Goal: Task Accomplishment & Management: Complete application form

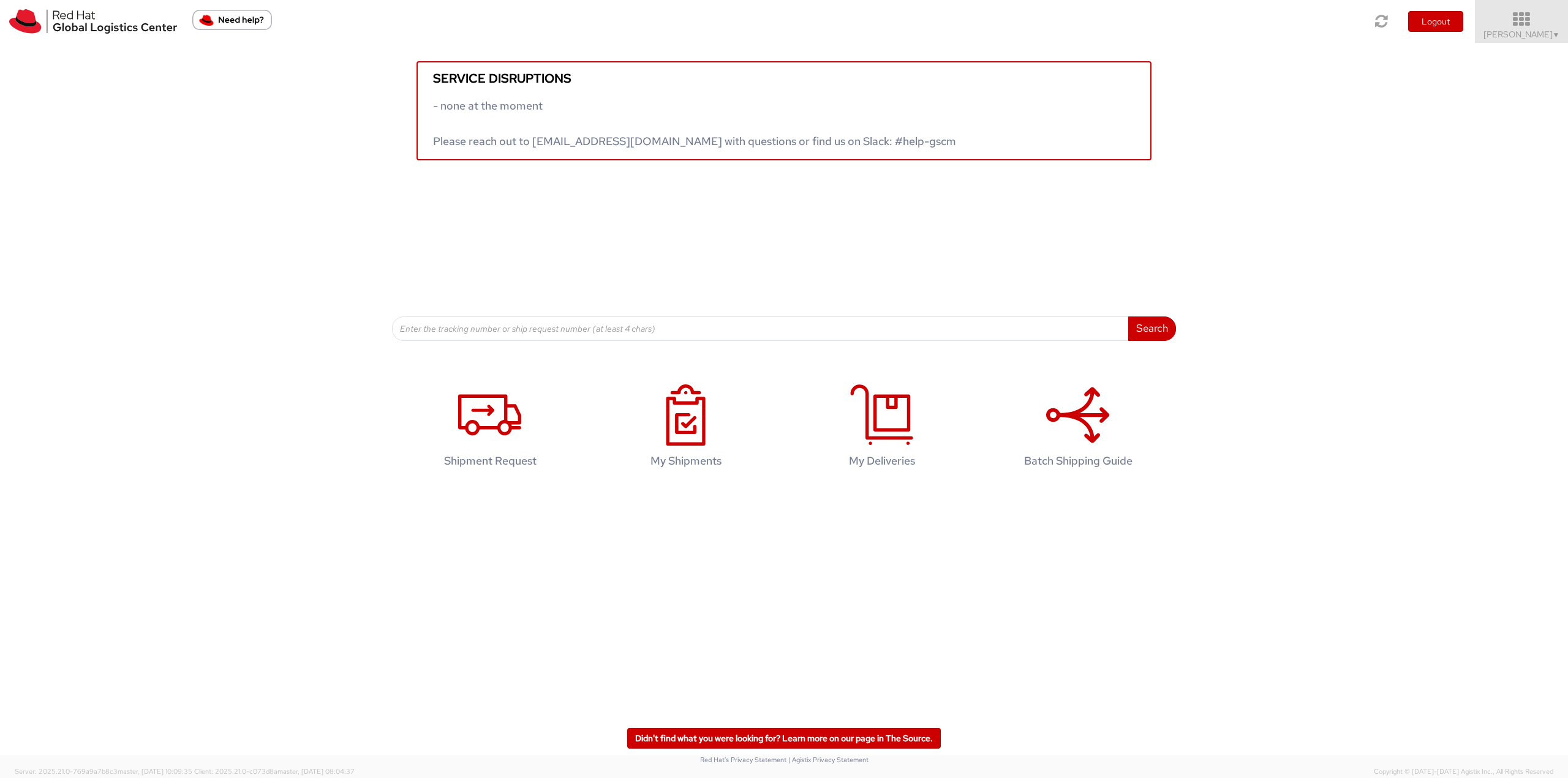
click at [1522, 17] on icon at bounding box center [1521, 19] width 108 height 17
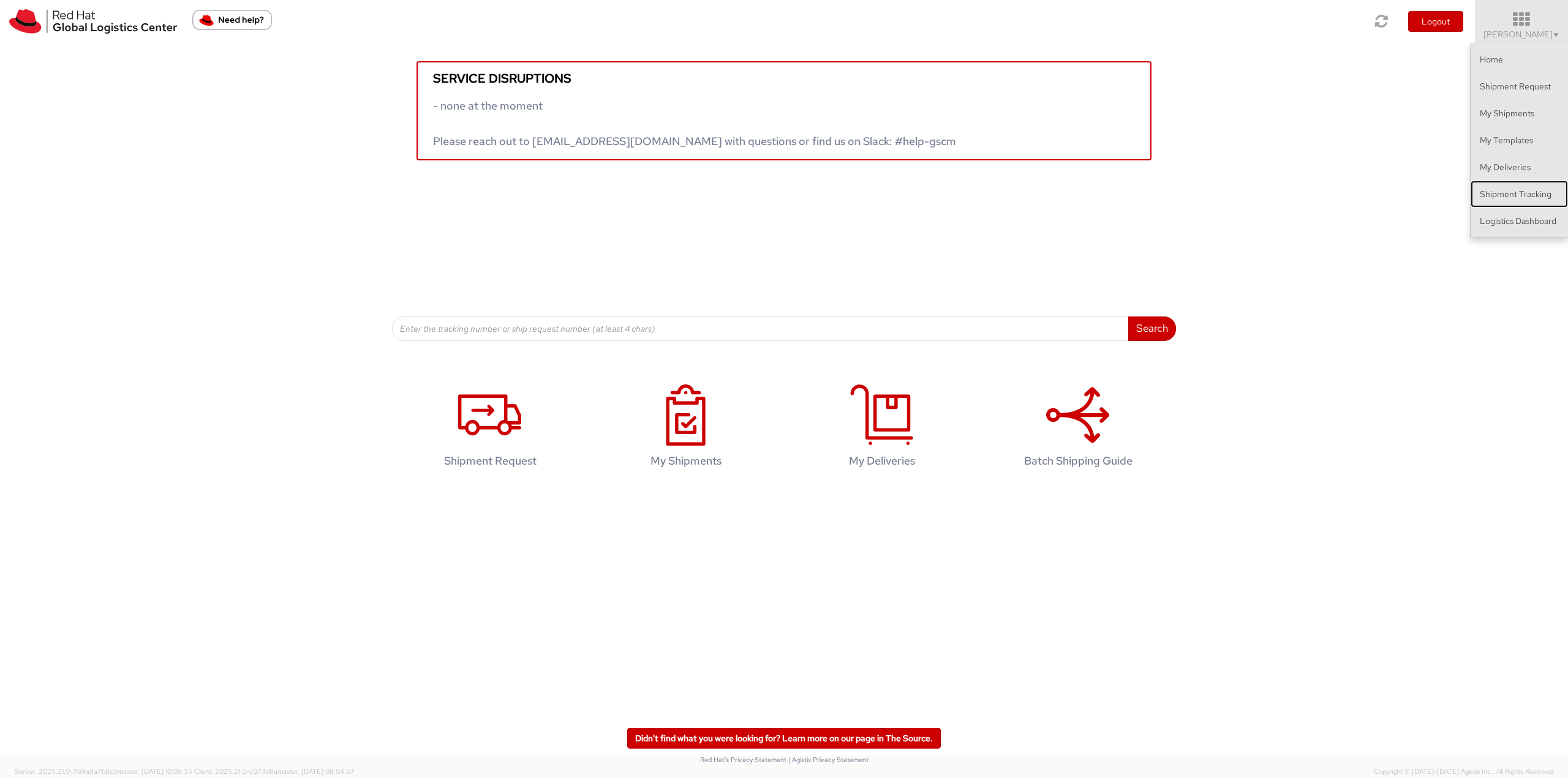
click at [1511, 196] on link "Shipment Tracking" at bounding box center [1519, 194] width 97 height 27
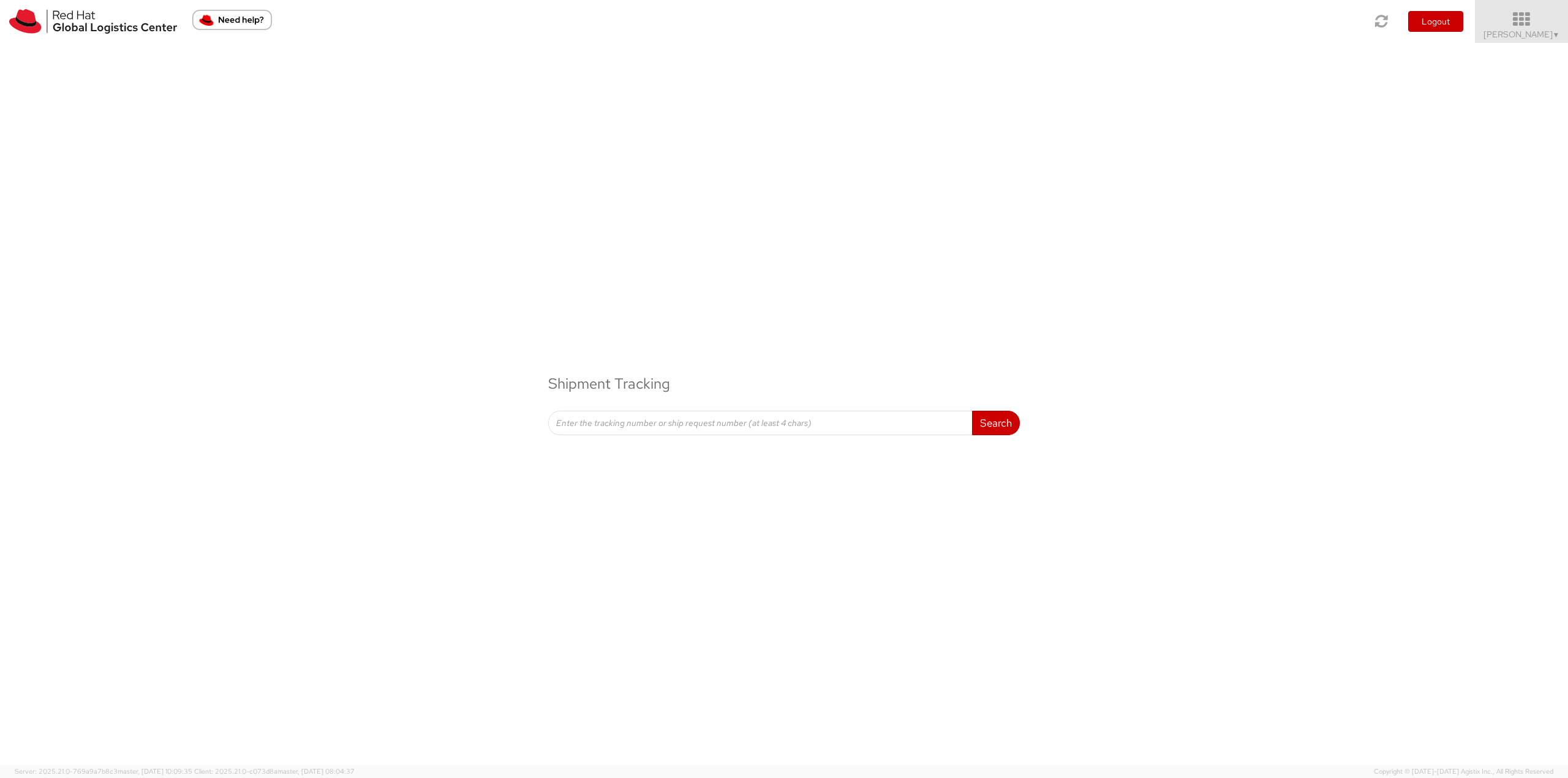
click at [1537, 12] on icon at bounding box center [1521, 19] width 108 height 17
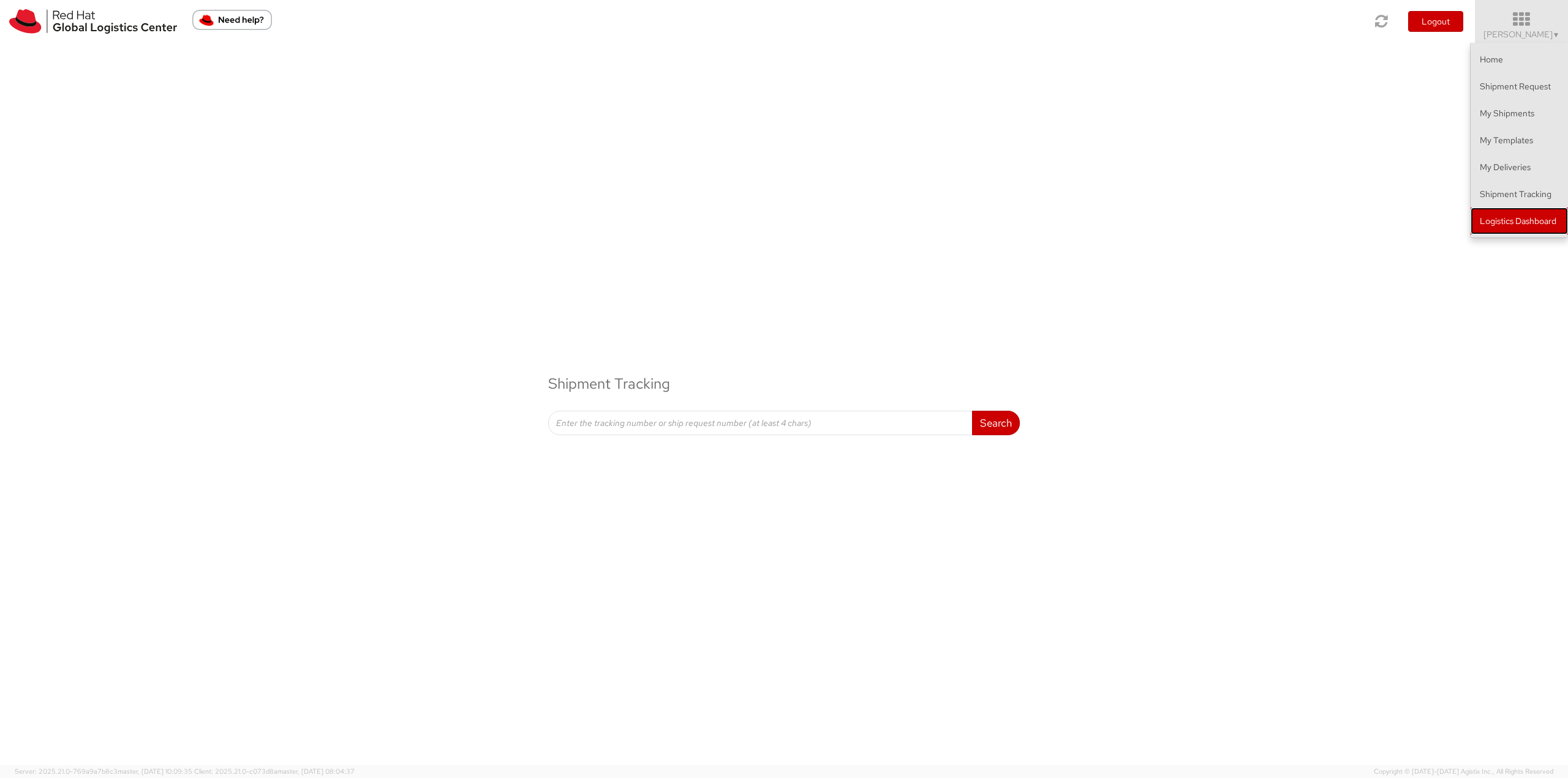
click at [1497, 219] on link "Logistics Dashboard" at bounding box center [1519, 221] width 97 height 27
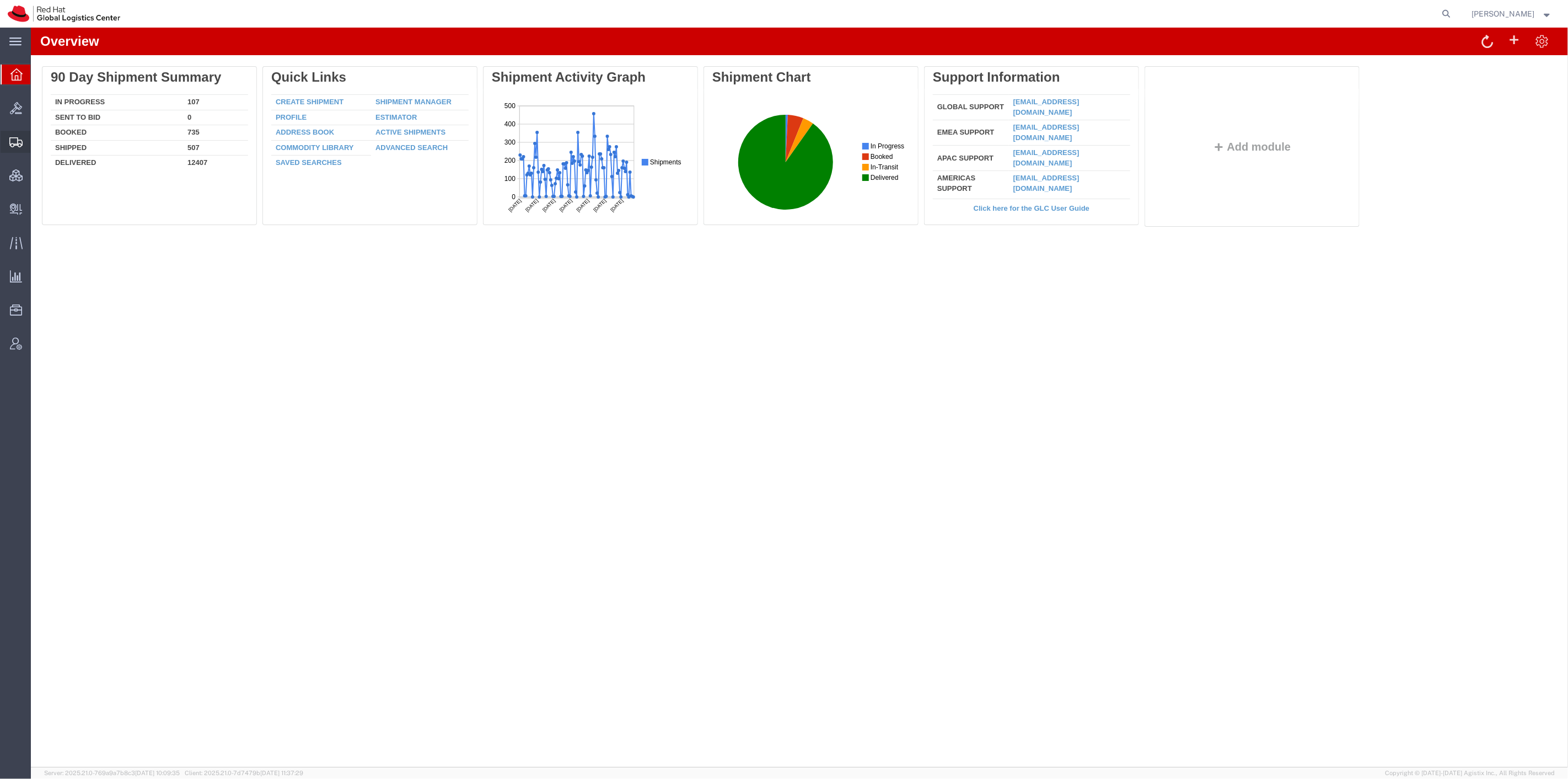
click at [0, 0] on span "Create Shipment" at bounding box center [0, 0] width 0 height 0
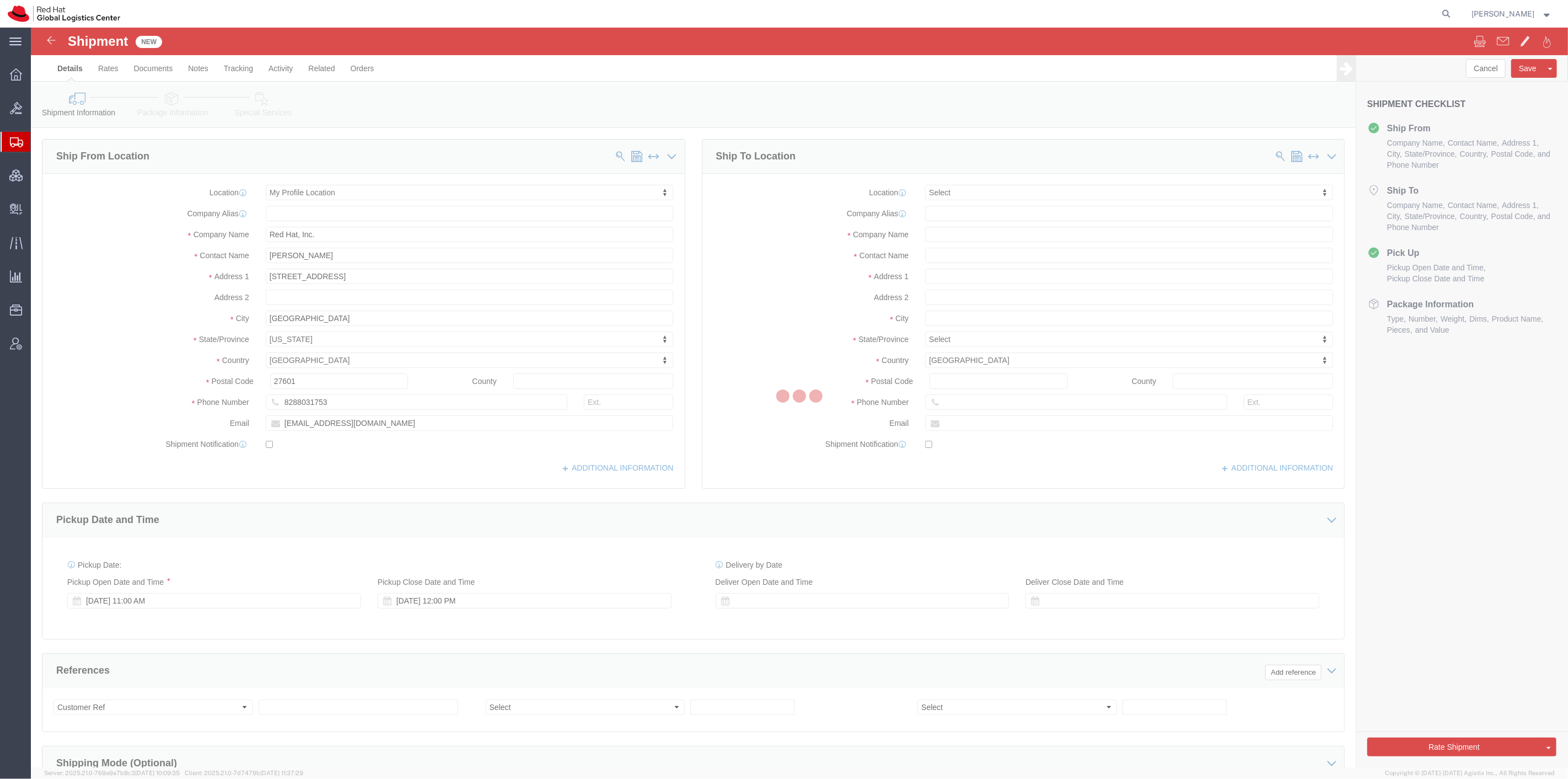
select select
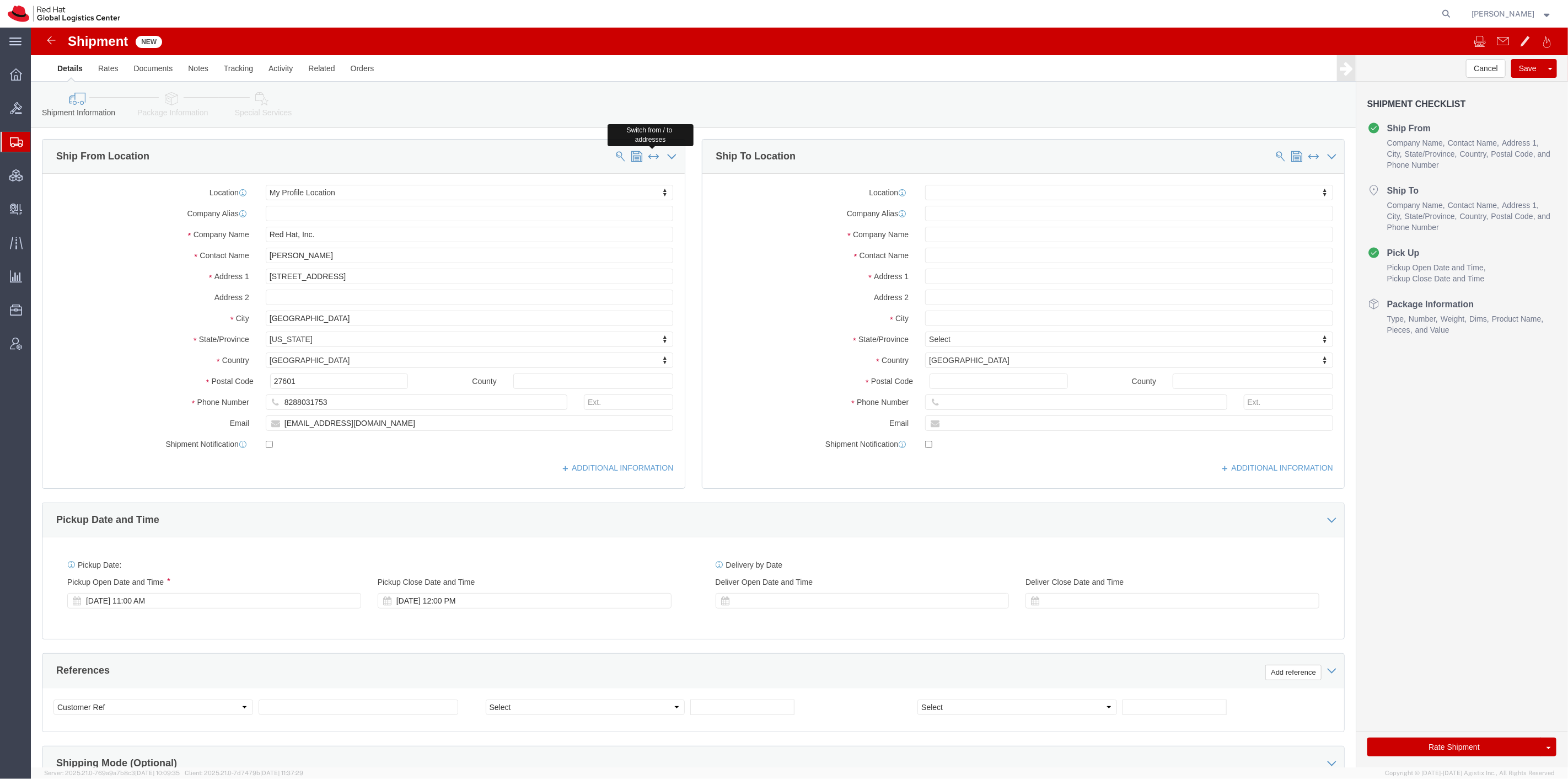
click span
select select
select select "MYPROFILE"
type input "Red Hat, Inc."
type input "[STREET_ADDRESS]"
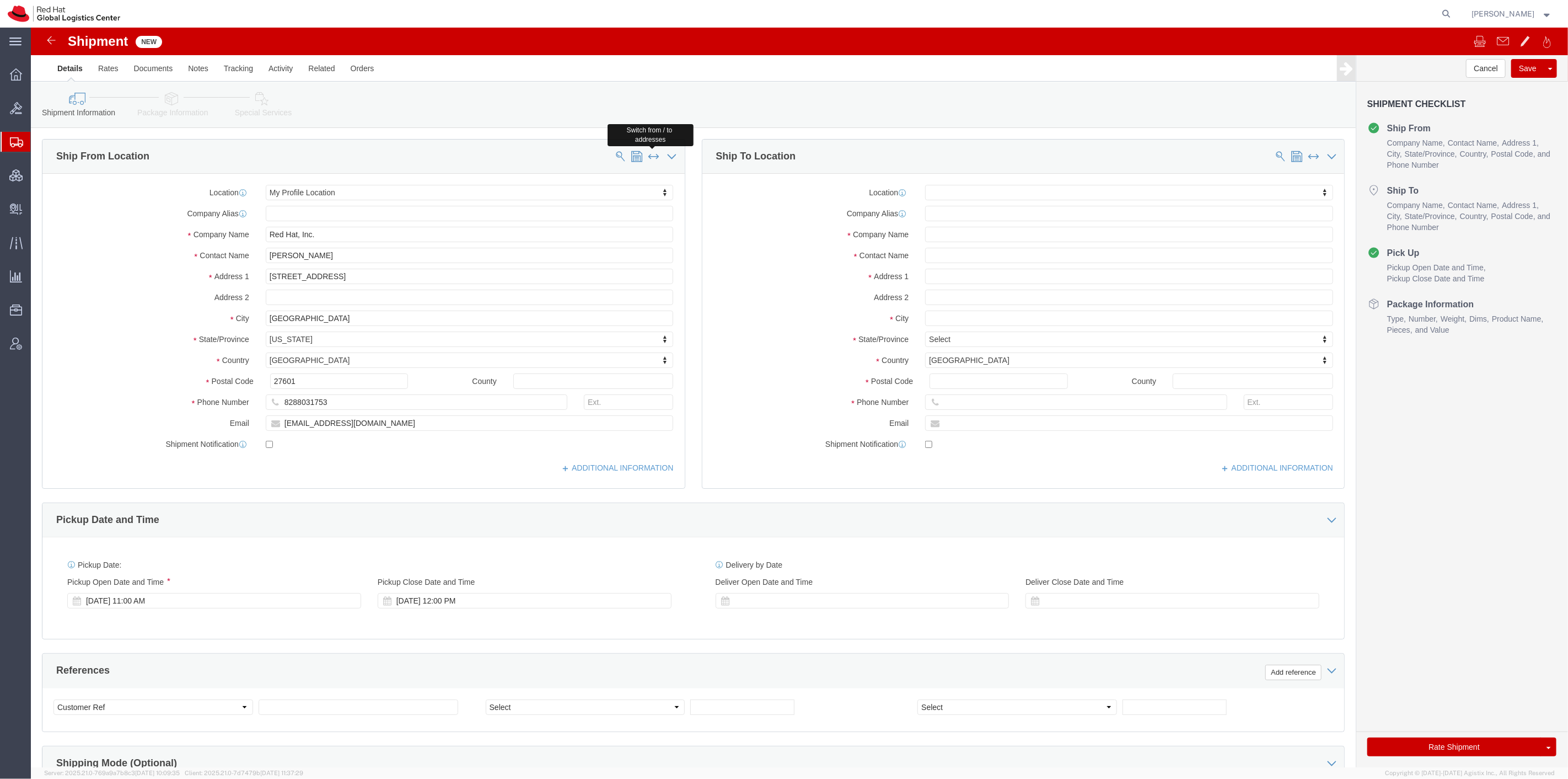
type input "[GEOGRAPHIC_DATA]"
select select "NC"
type input "27601"
type input "8288031753"
type input "[EMAIL_ADDRESS][DOMAIN_NAME]"
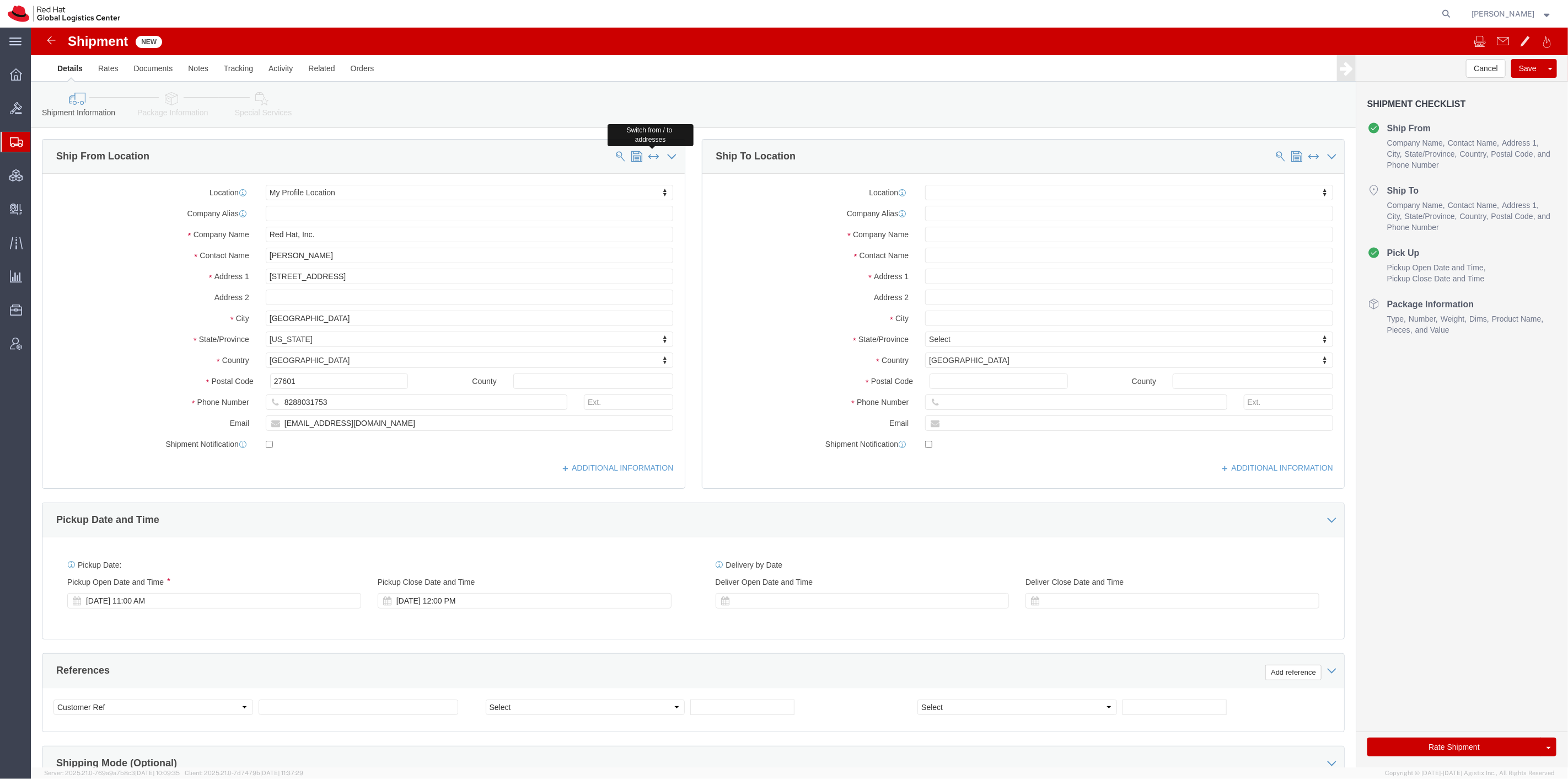
type input "[PERSON_NAME]"
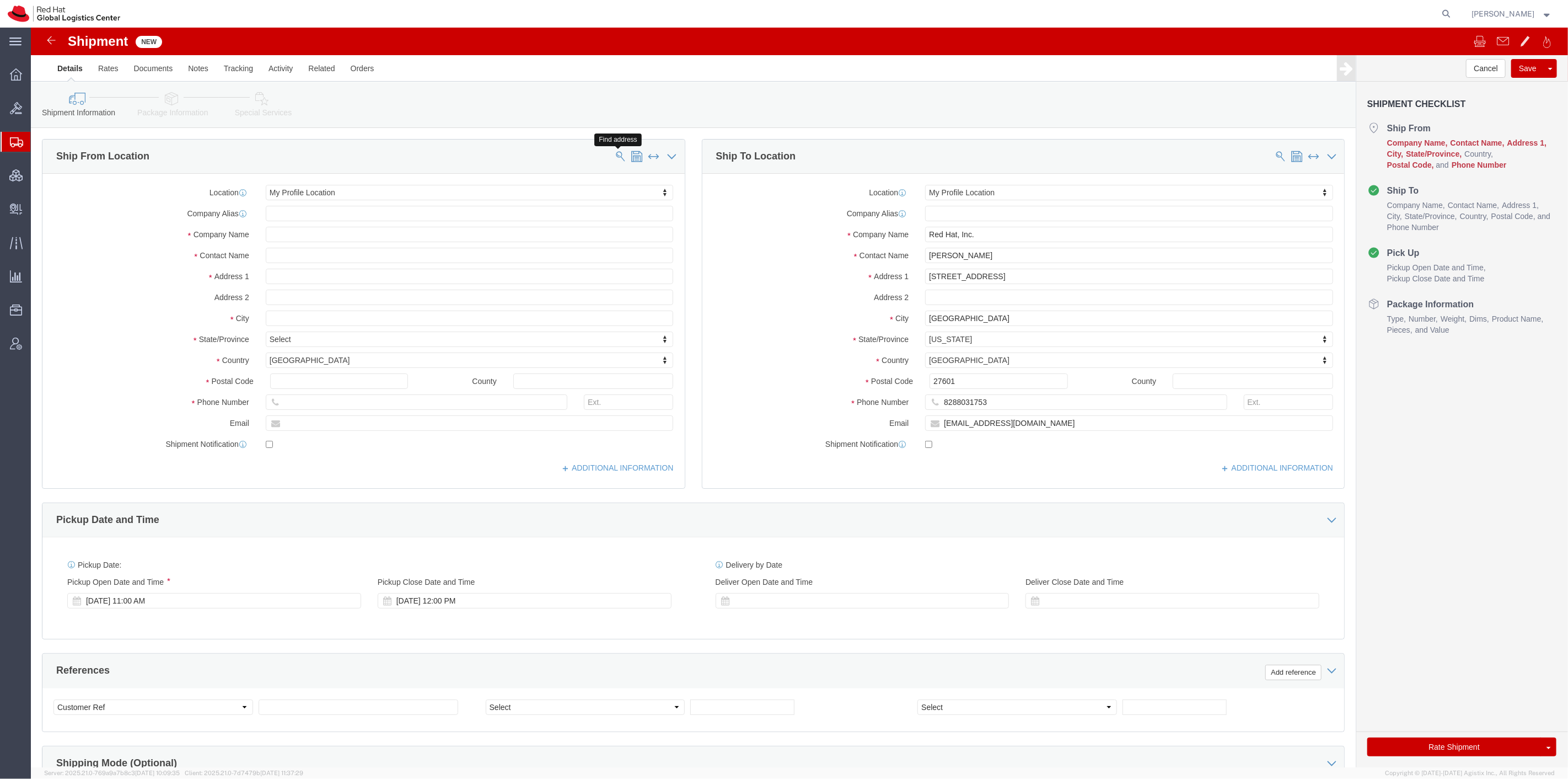
click button
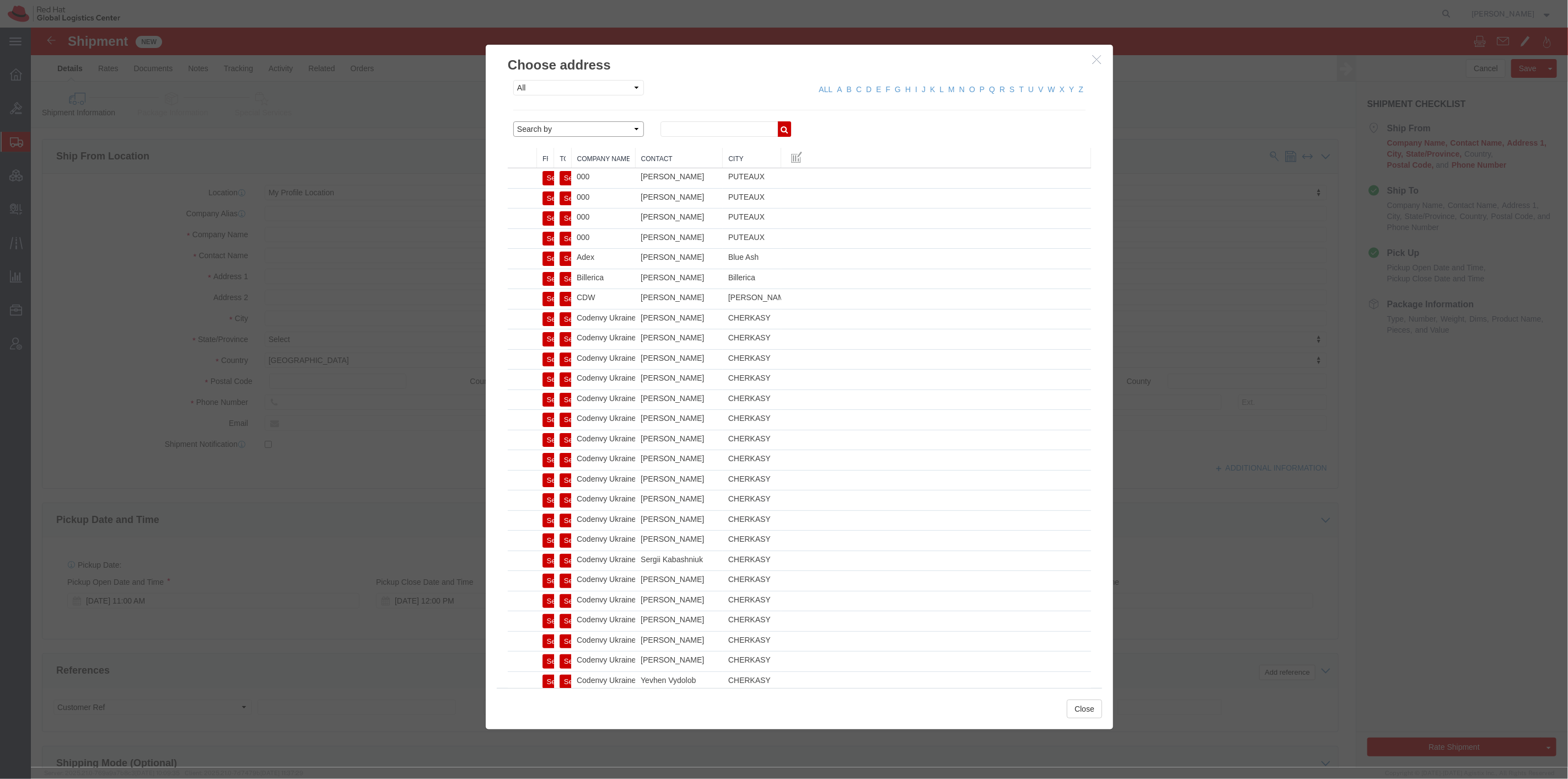
click select "Search by Address Book Name City Company Name Contact Name Country CustomerAlia…"
select select "companyName"
click select "Search by Address Book Name City Company Name Contact Name Country CustomerAlia…"
click select "All Company Location Other Personal Shared"
select select "PERSONAL"
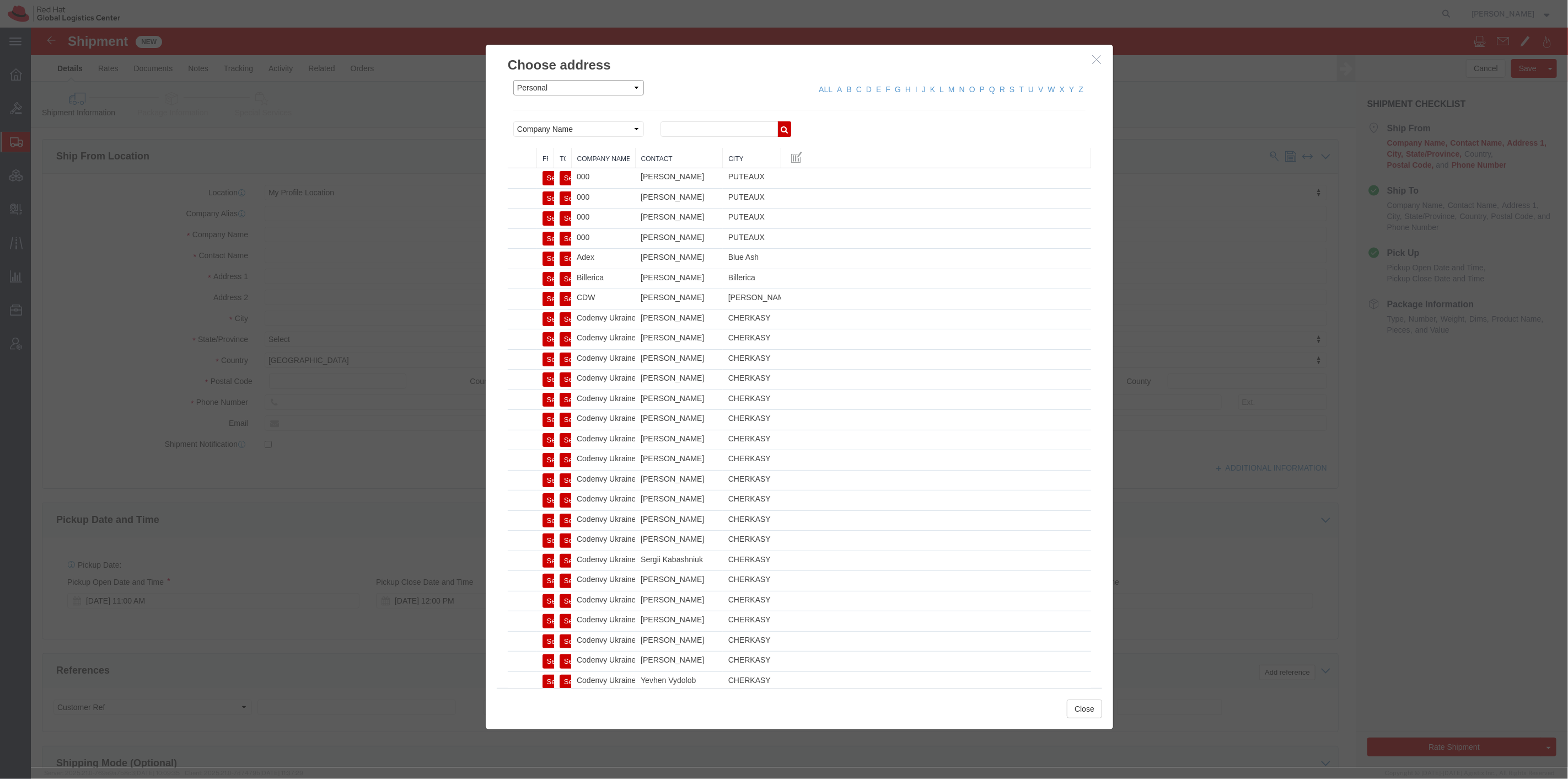
click select "All Company Location Other Personal Shared"
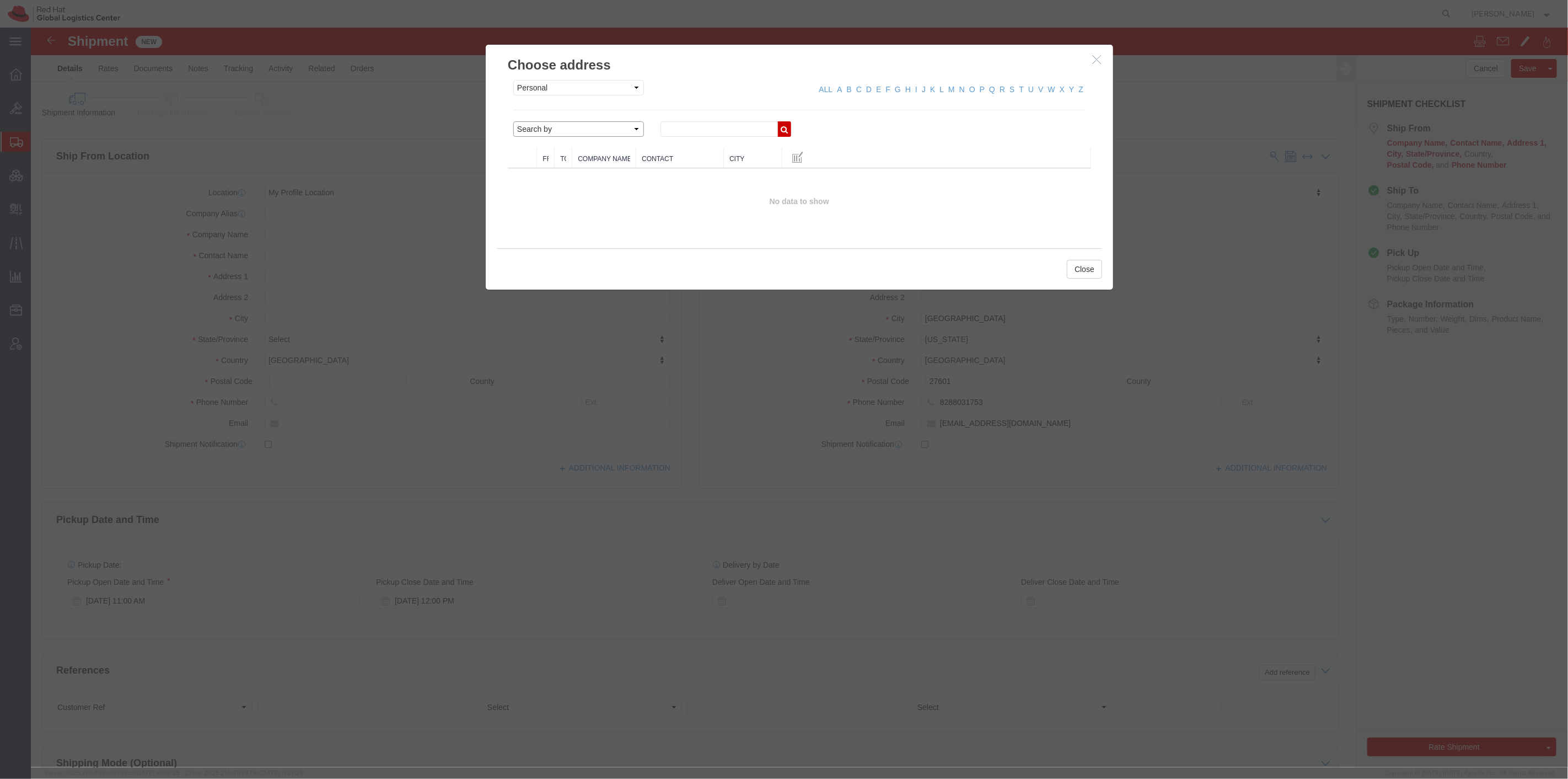
click select "Search by Address Book Name City Company Name Contact Name Country CustomerAlia…"
click div "ALL A B C D E F G H I J K L M N O P Q R S T U V W X Y Z"
click select "All Company Location Other Personal Shared"
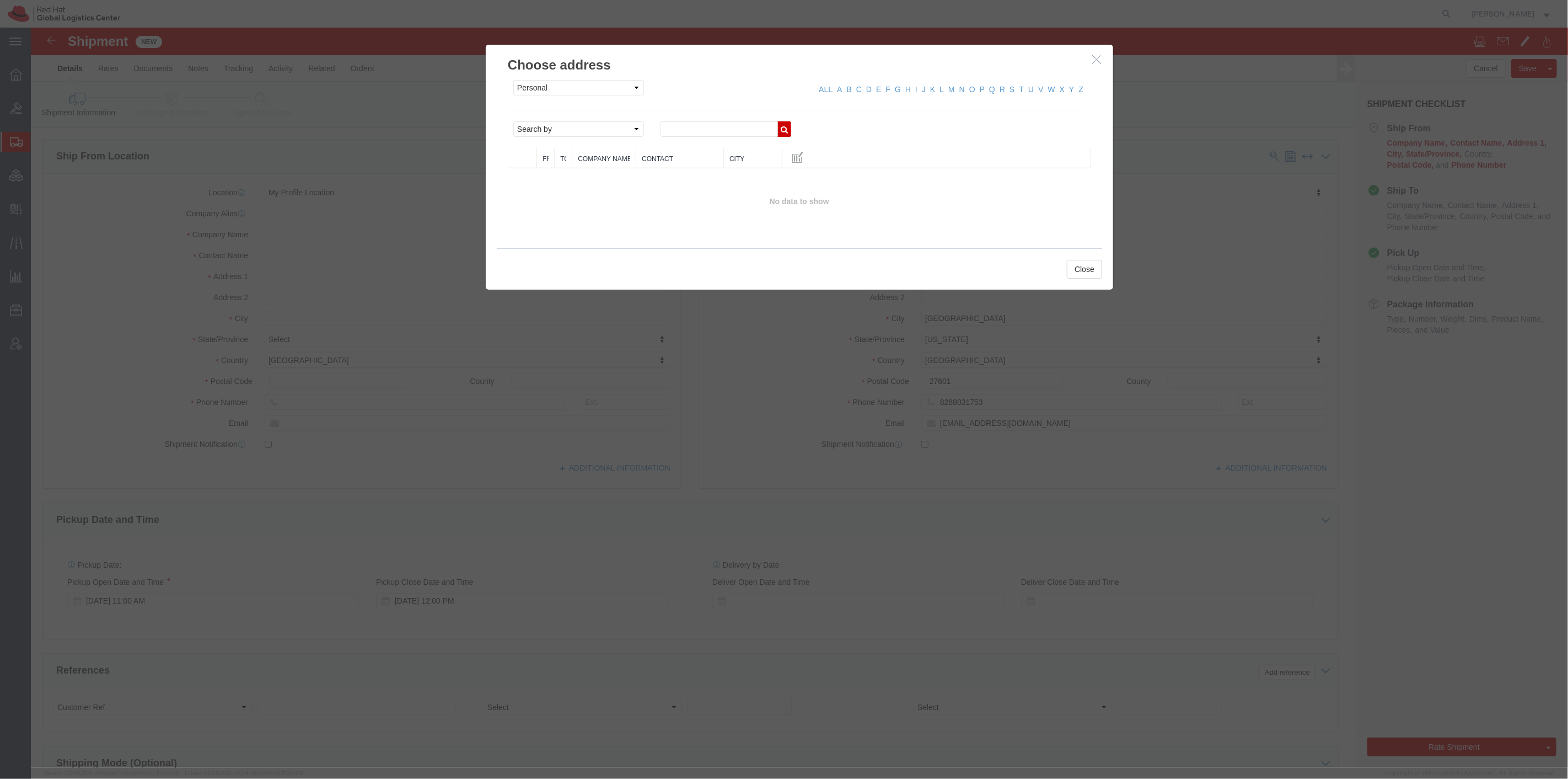
click icon "button"
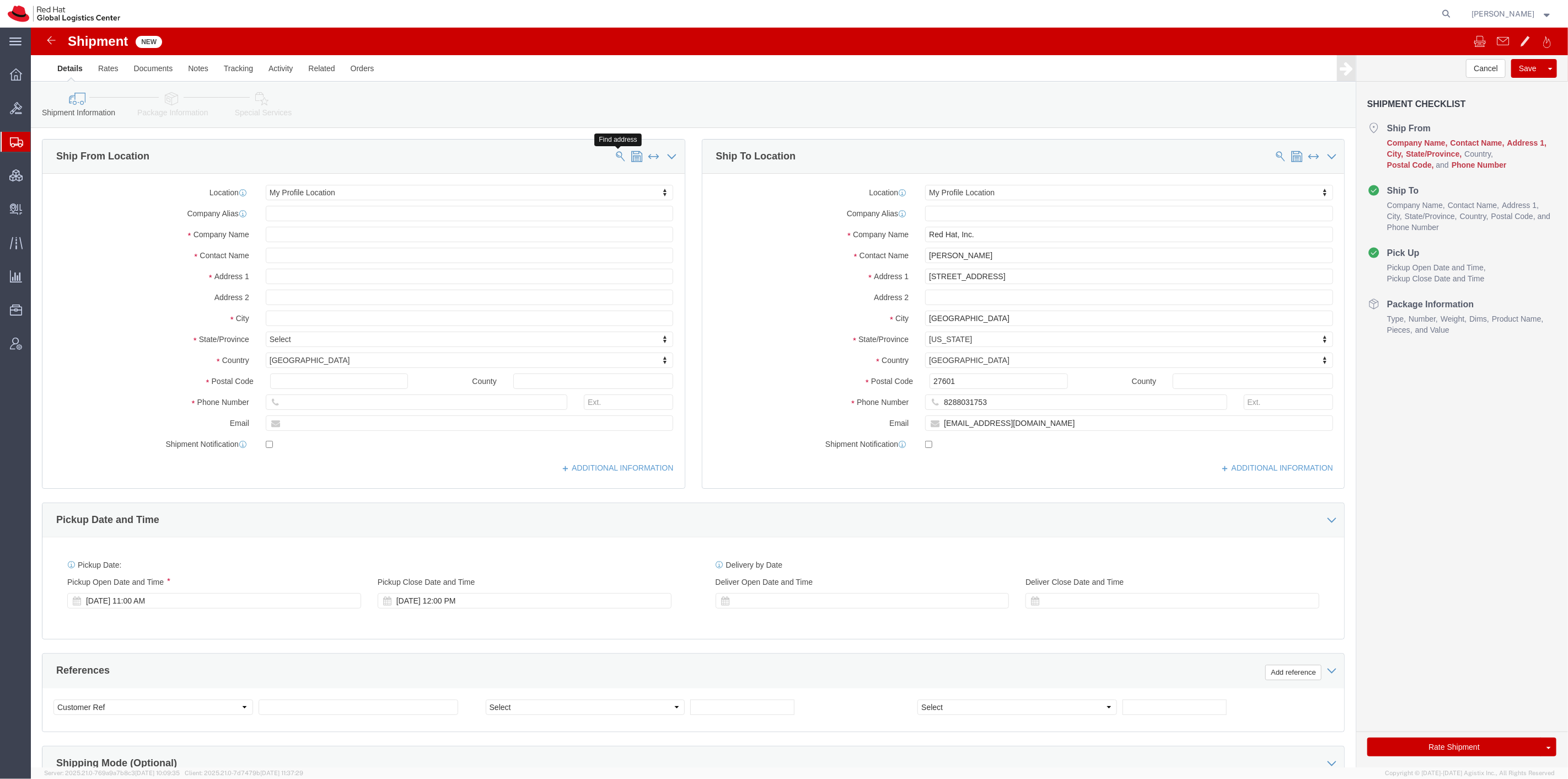
click span
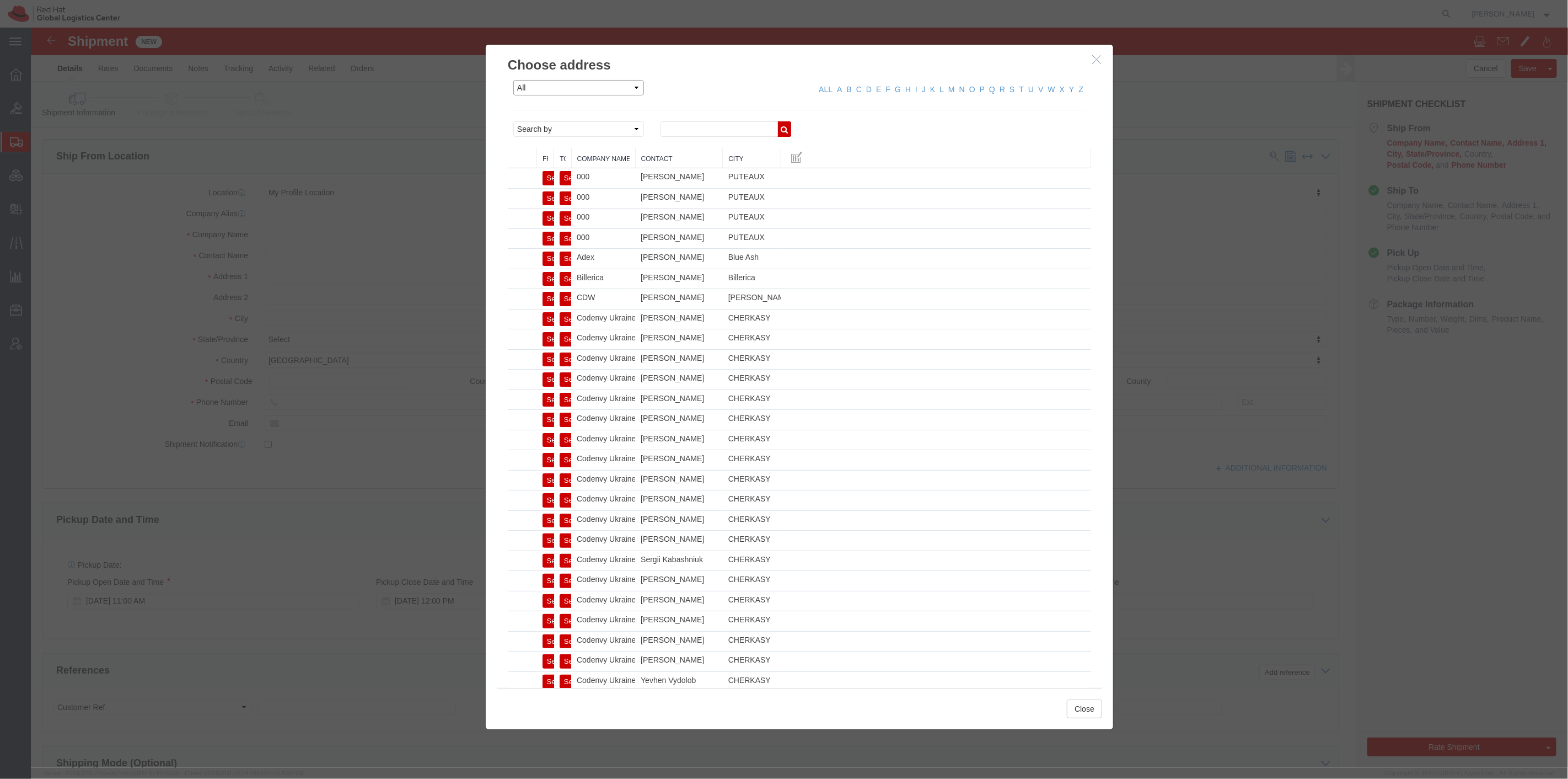
click select "All Company Location Other Personal Shared"
select select "PERSONAL"
click select "All Company Location Other Personal Shared"
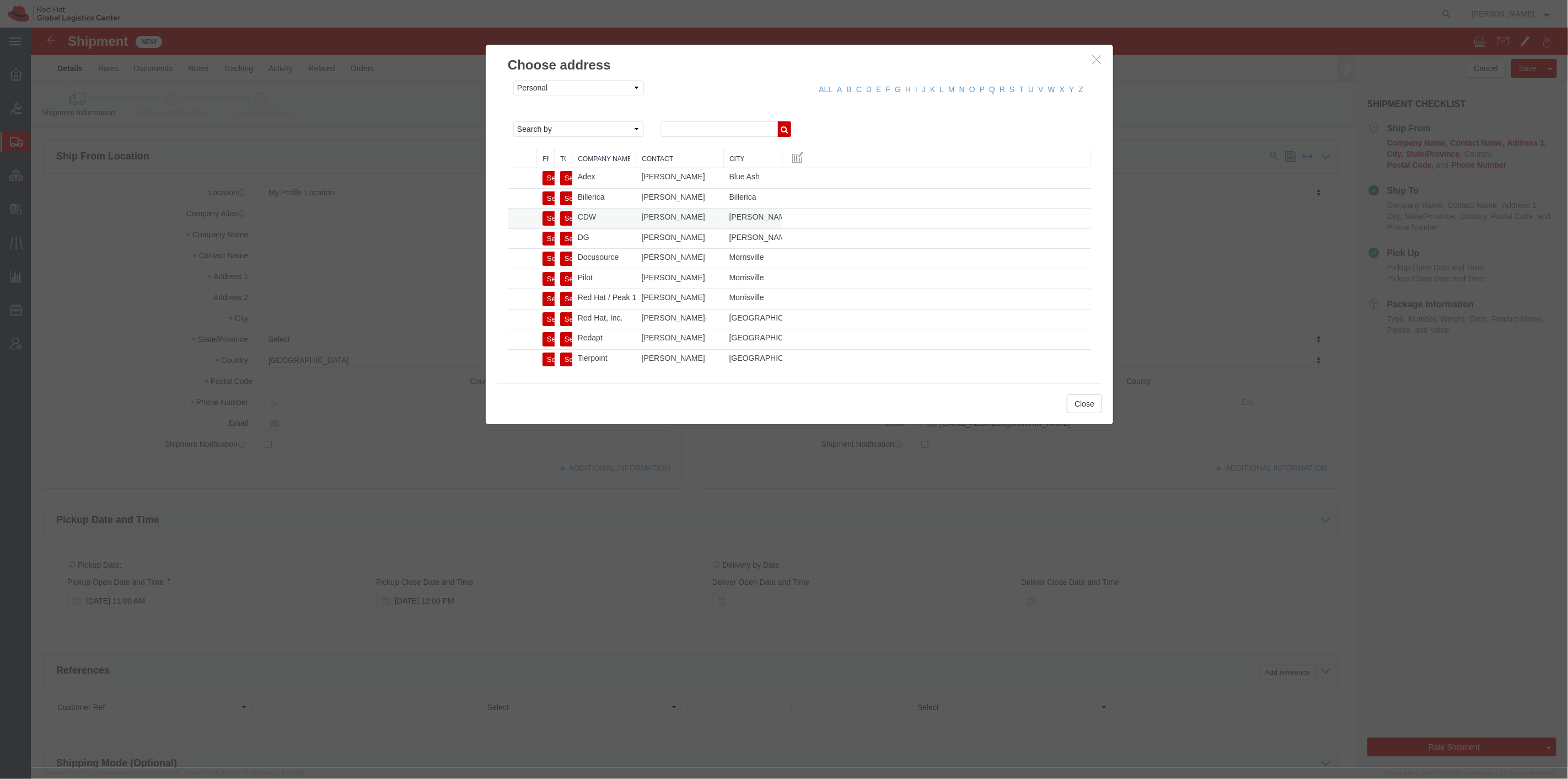
click button "Select"
select select
type input "CDW"
type input "[STREET_ADDRESS]"
type input "[PERSON_NAME] Hills"
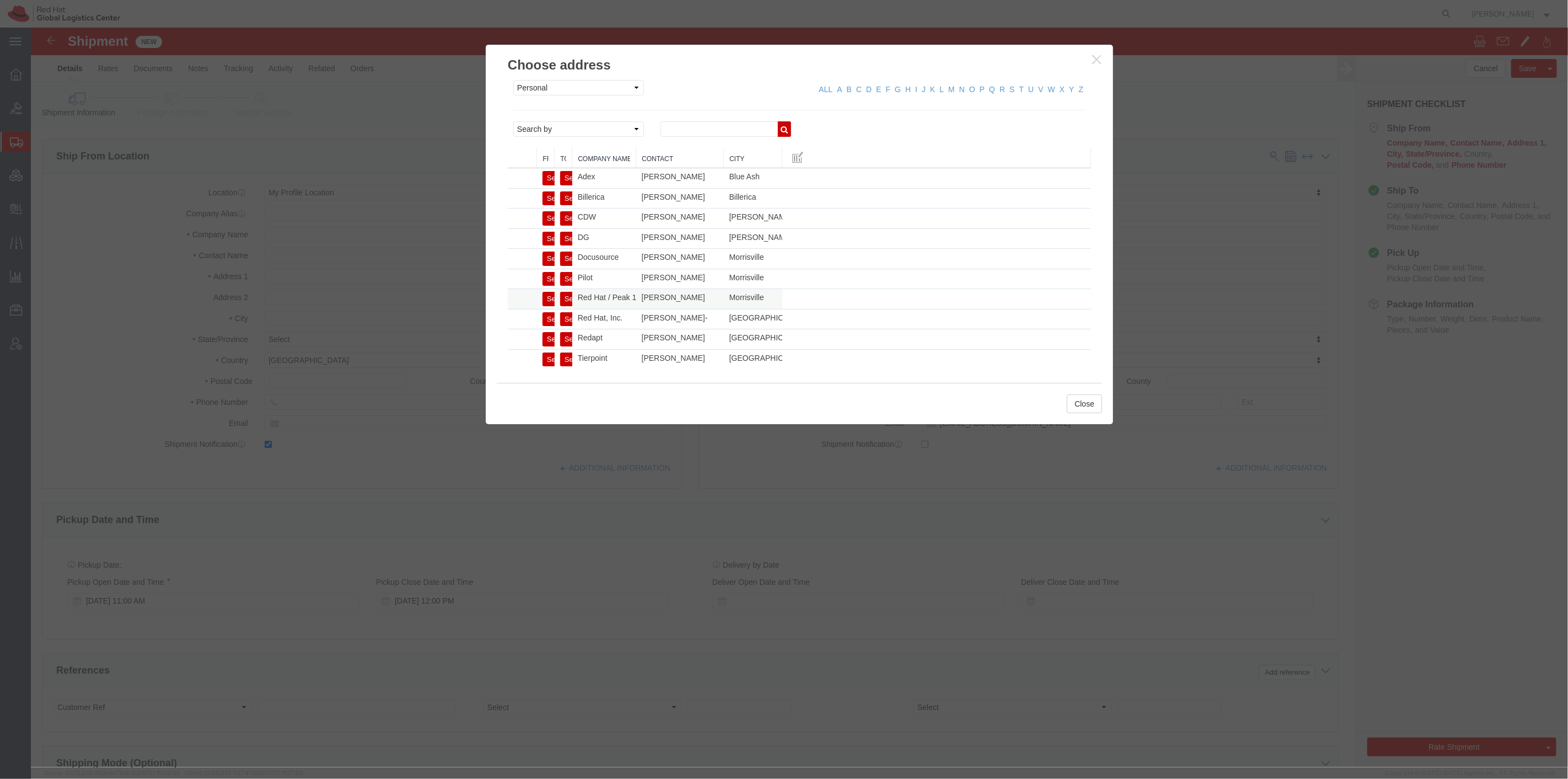
type input "60061"
type input "3127056231"
type input "[EMAIL_ADDRESS][DOMAIN_NAME]"
checkbox input "true"
type input "[PERSON_NAME]"
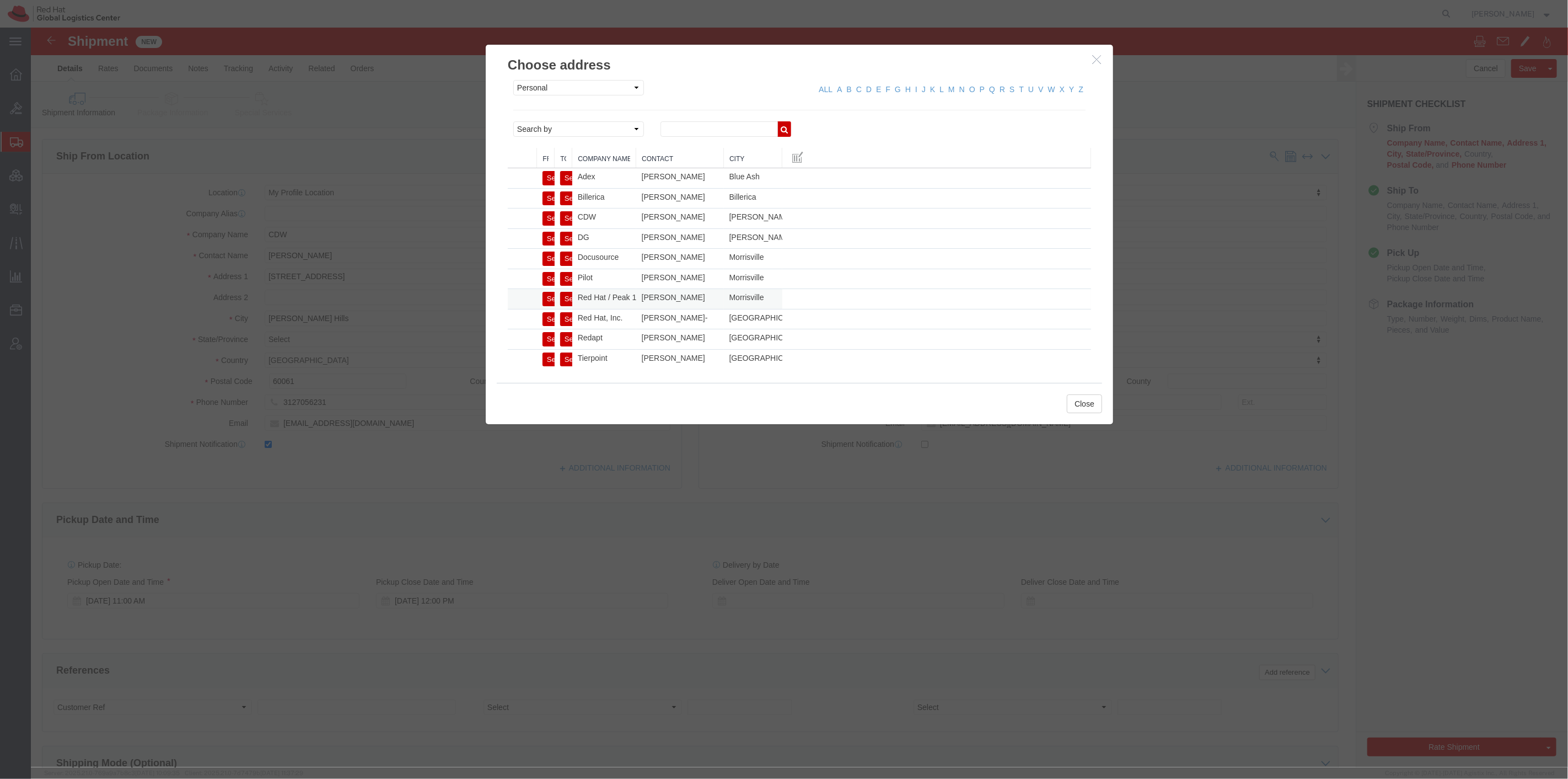
select select "IL"
click button "Close"
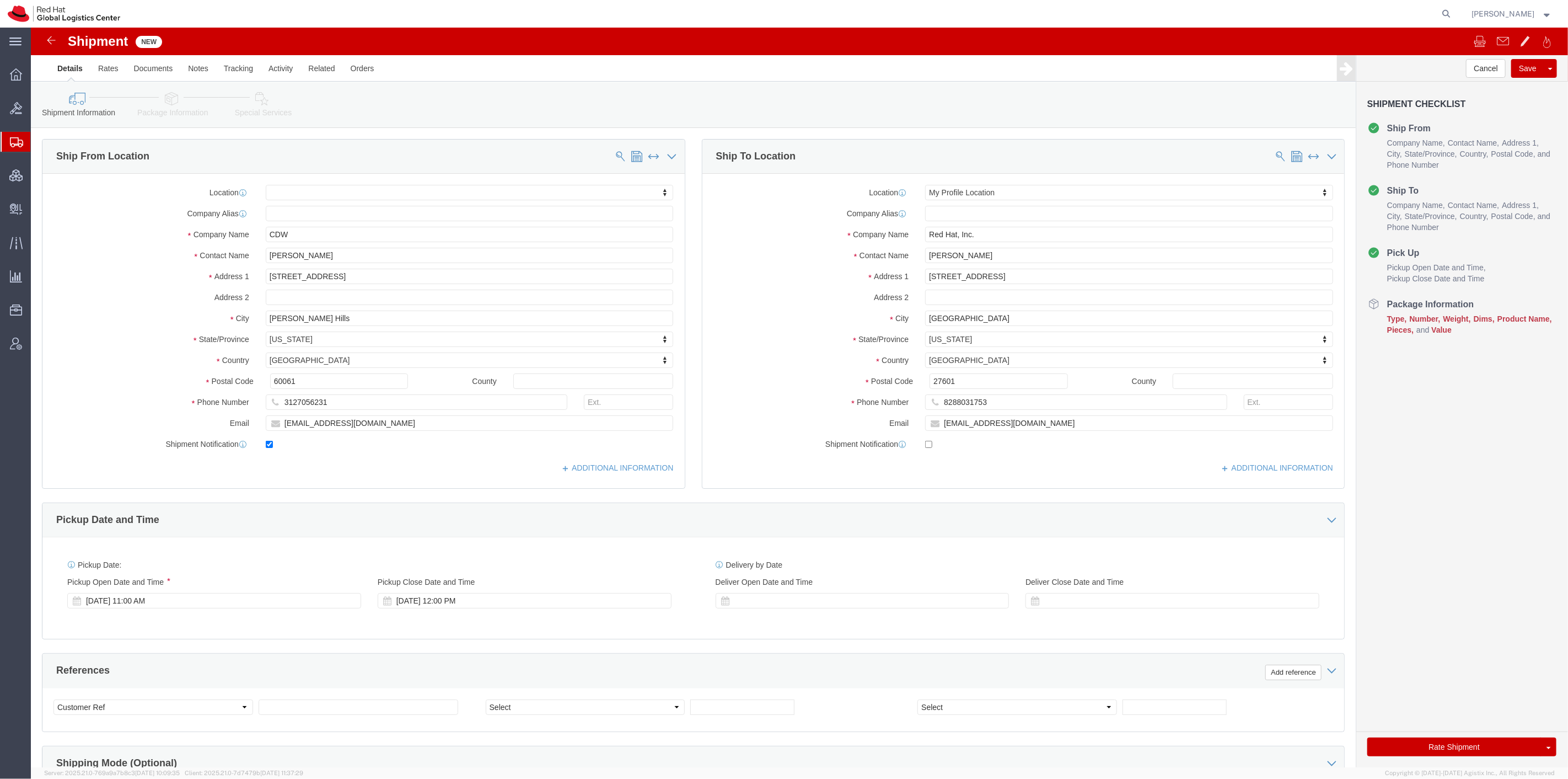
click link "Package Information"
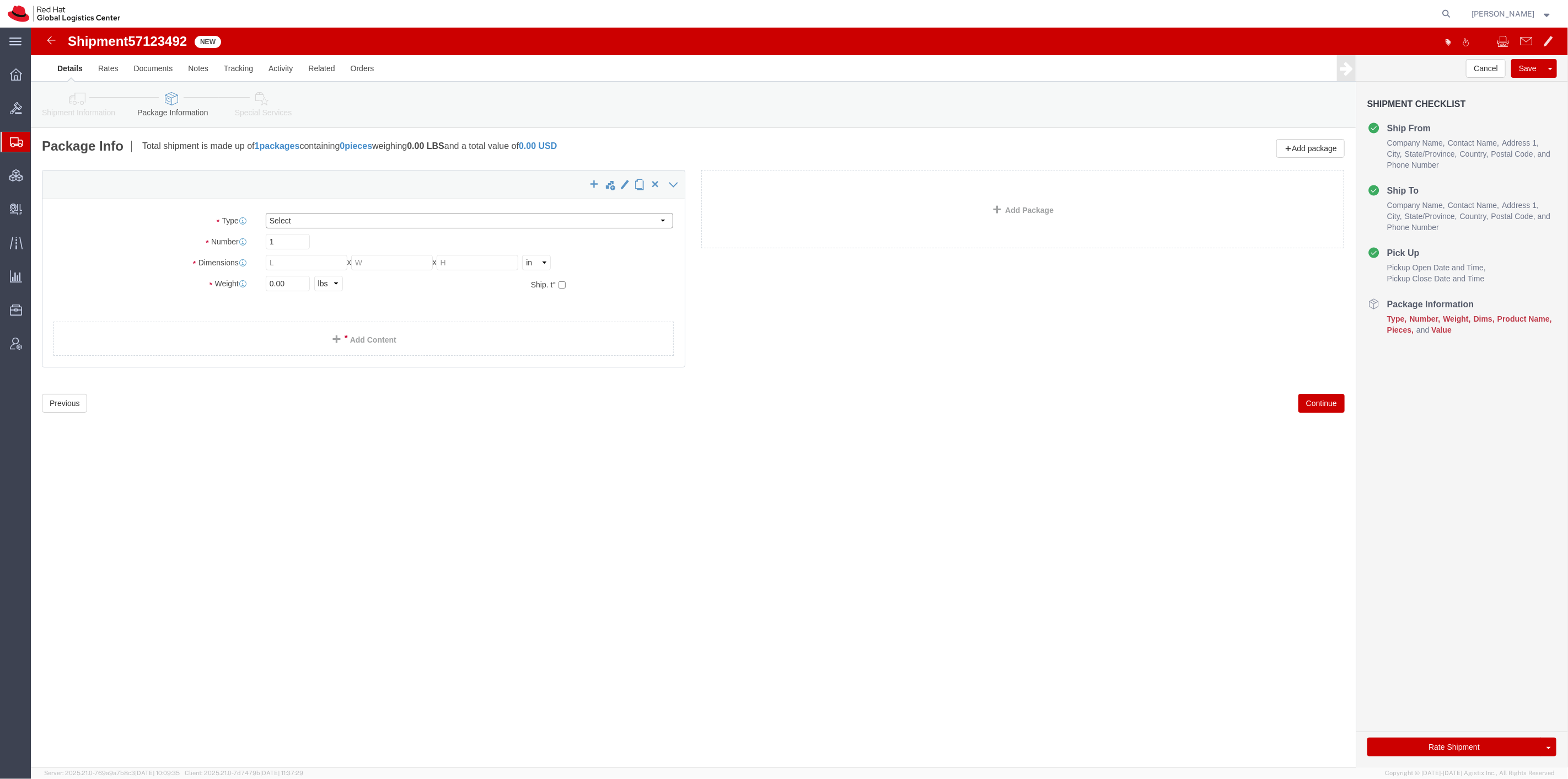
click select "Select Case(s) Crate(s) Envelope Large Box Medium Box PAK Skid(s) Small Box Sma…"
select select "SKID"
click select "Select Case(s) Crate(s) Envelope Large Box Medium Box PAK Skid(s) Small Box Sma…"
drag, startPoint x: 257, startPoint y: 233, endPoint x: 222, endPoint y: 230, distance: 35.1
click div "Number 1"
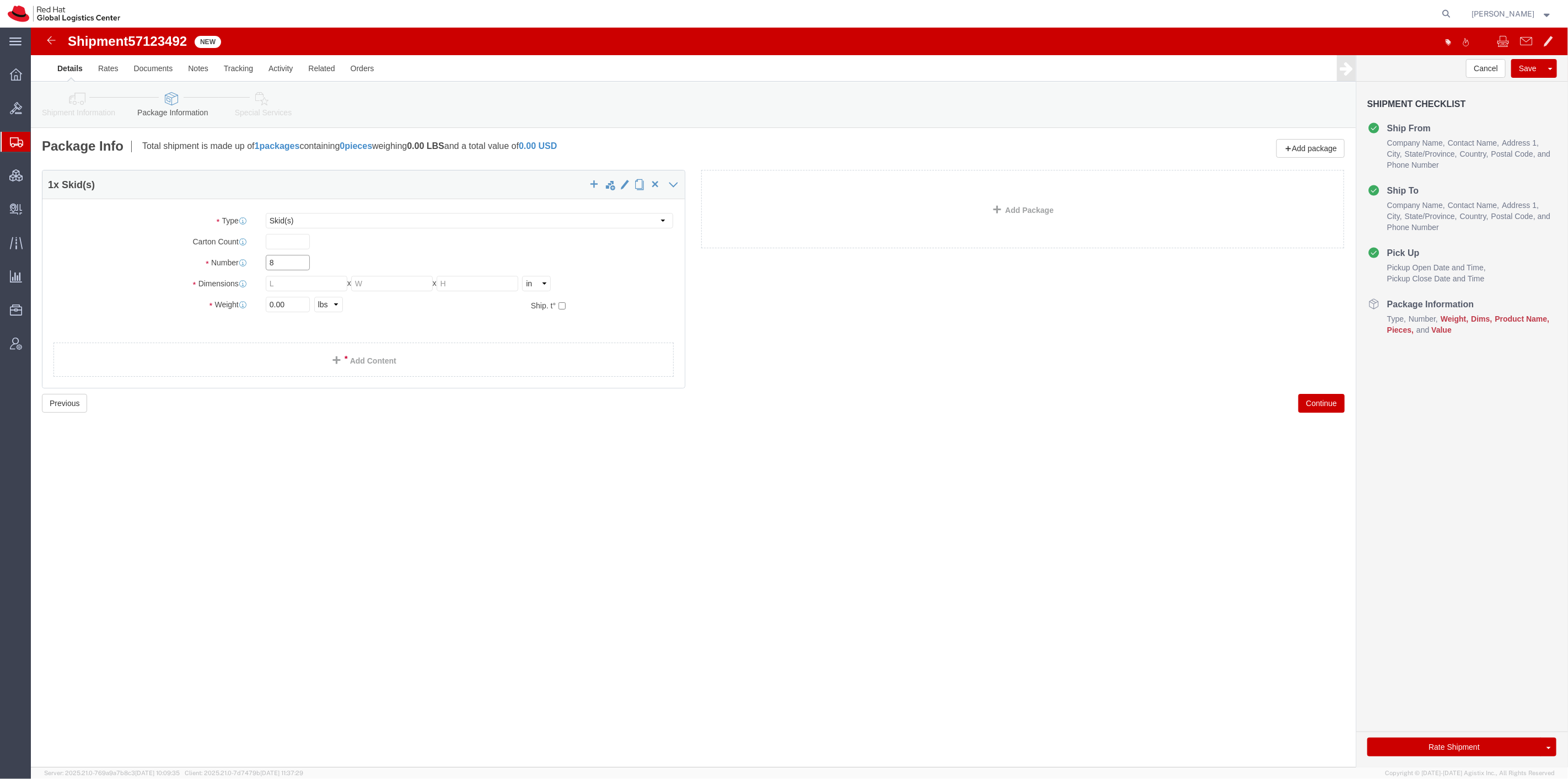
type input "8"
click input "text"
type input "48"
type input "40"
drag, startPoint x: 455, startPoint y: 252, endPoint x: 396, endPoint y: 253, distance: 59.0
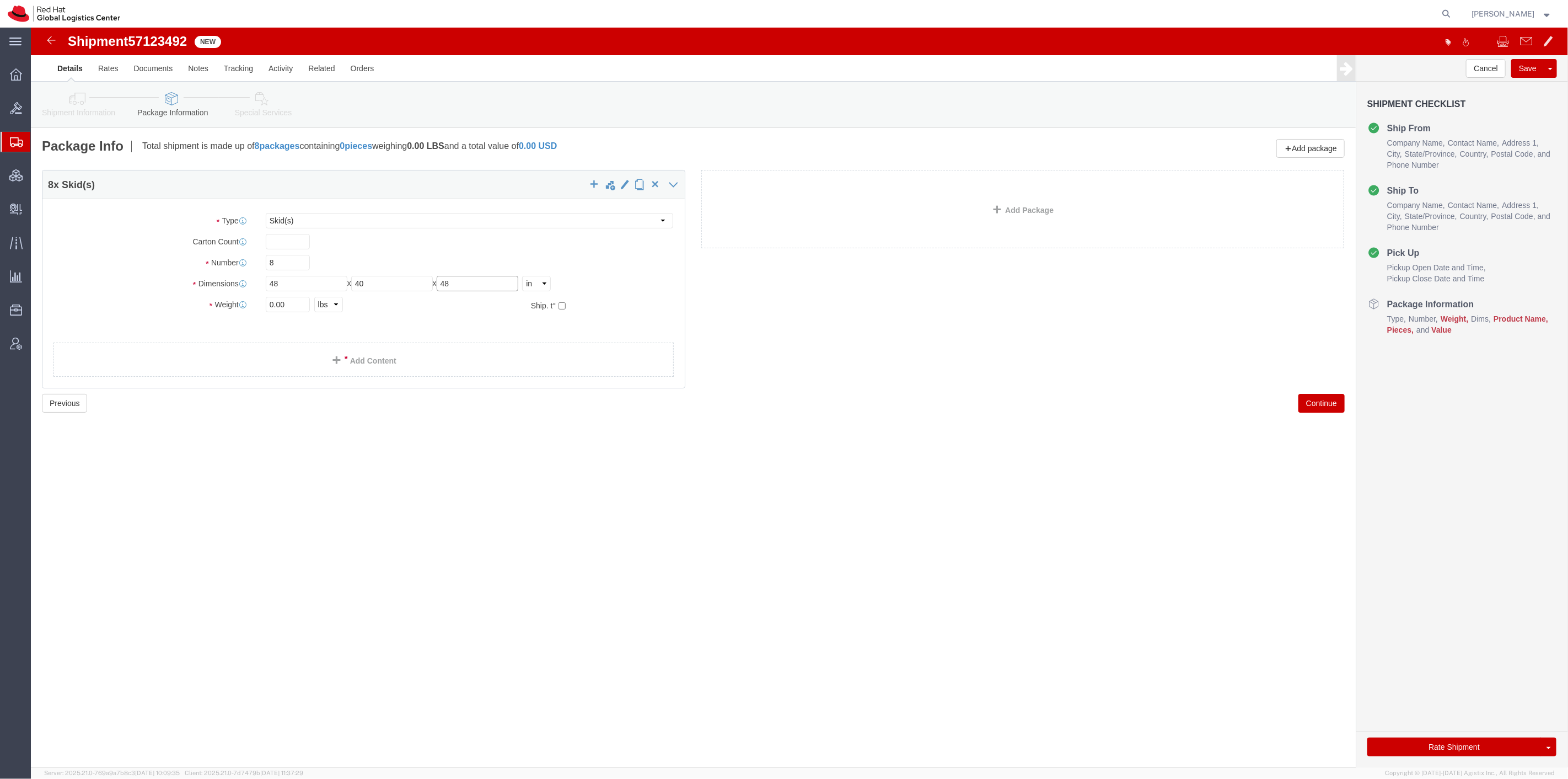
click div "Length 48 x Width 40 x Height 48 Select cm ft in"
type input "60"
drag, startPoint x: 261, startPoint y: 278, endPoint x: 155, endPoint y: 277, distance: 106.0
click div "Weight 0.00 Select kgs lbs Ship. t°"
type input "3650"
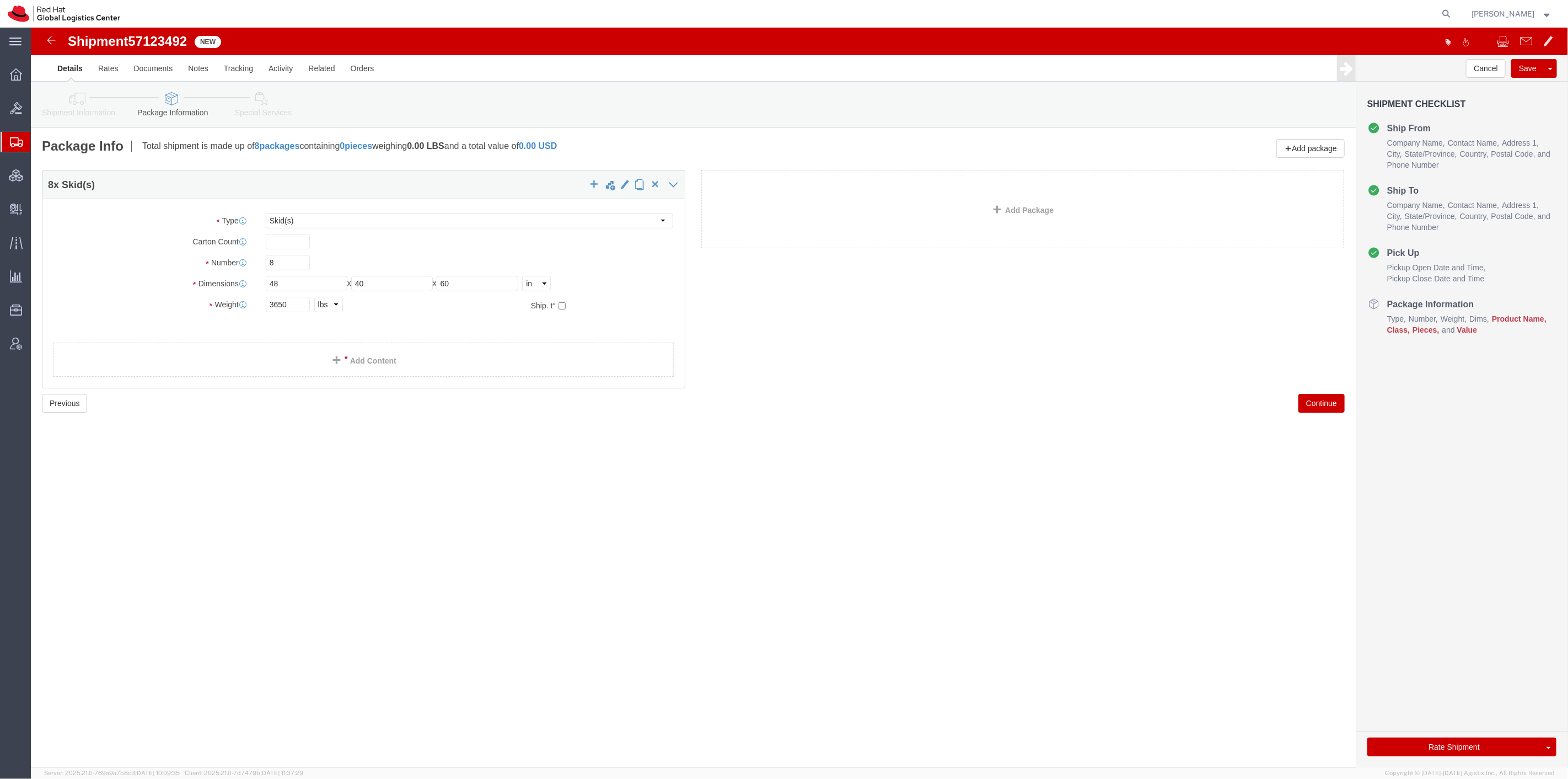
click div "Package Type Select Case(s) Crate(s) Envelope Large Box Medium Box PAK Skid(s) …"
click link "Add Content"
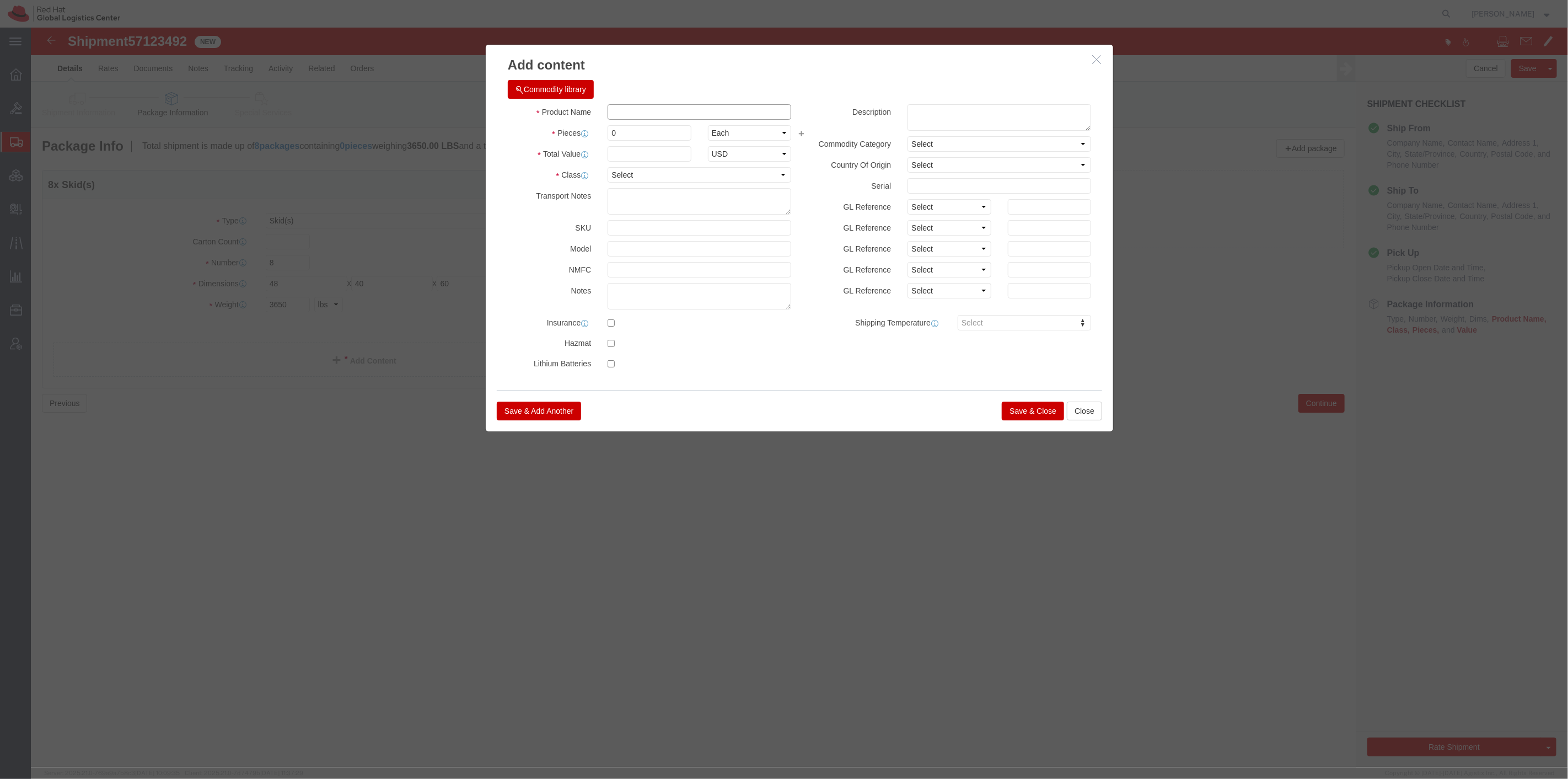
click input "text"
type input "Monitors"
drag, startPoint x: 587, startPoint y: 103, endPoint x: 521, endPoint y: 97, distance: 66.3
click div "Pieces 0 Select Bag Barrels 100Board Feet Bottle Box Blister Pack Carats Can Ca…"
type input "165"
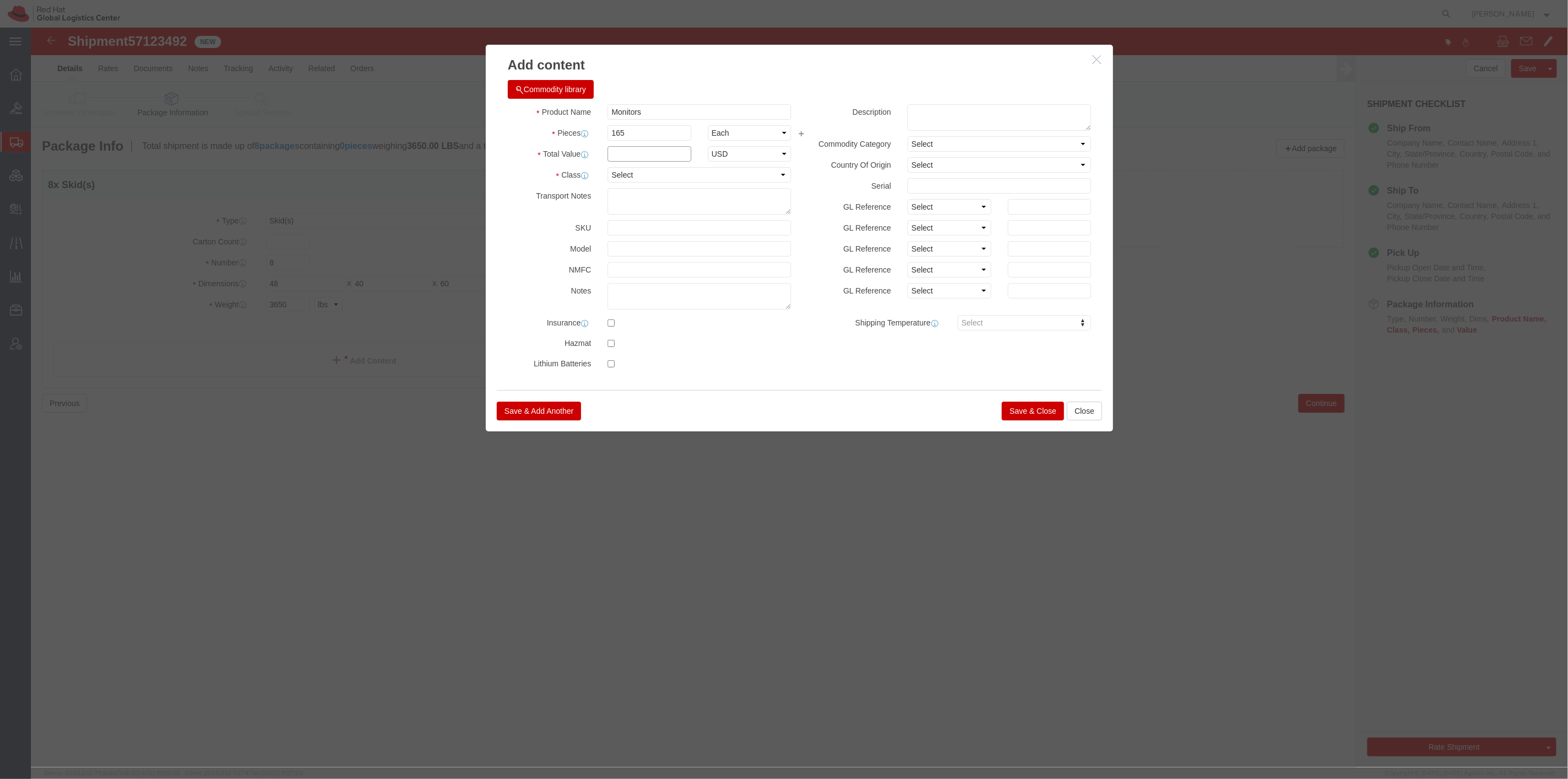
click input "text"
paste input "$78,782.06"
type input "$78,782.06"
click div "Product Name Monitors Pieces 165 Select Bag Barrels 100Board Feet Bottle Box Bl…"
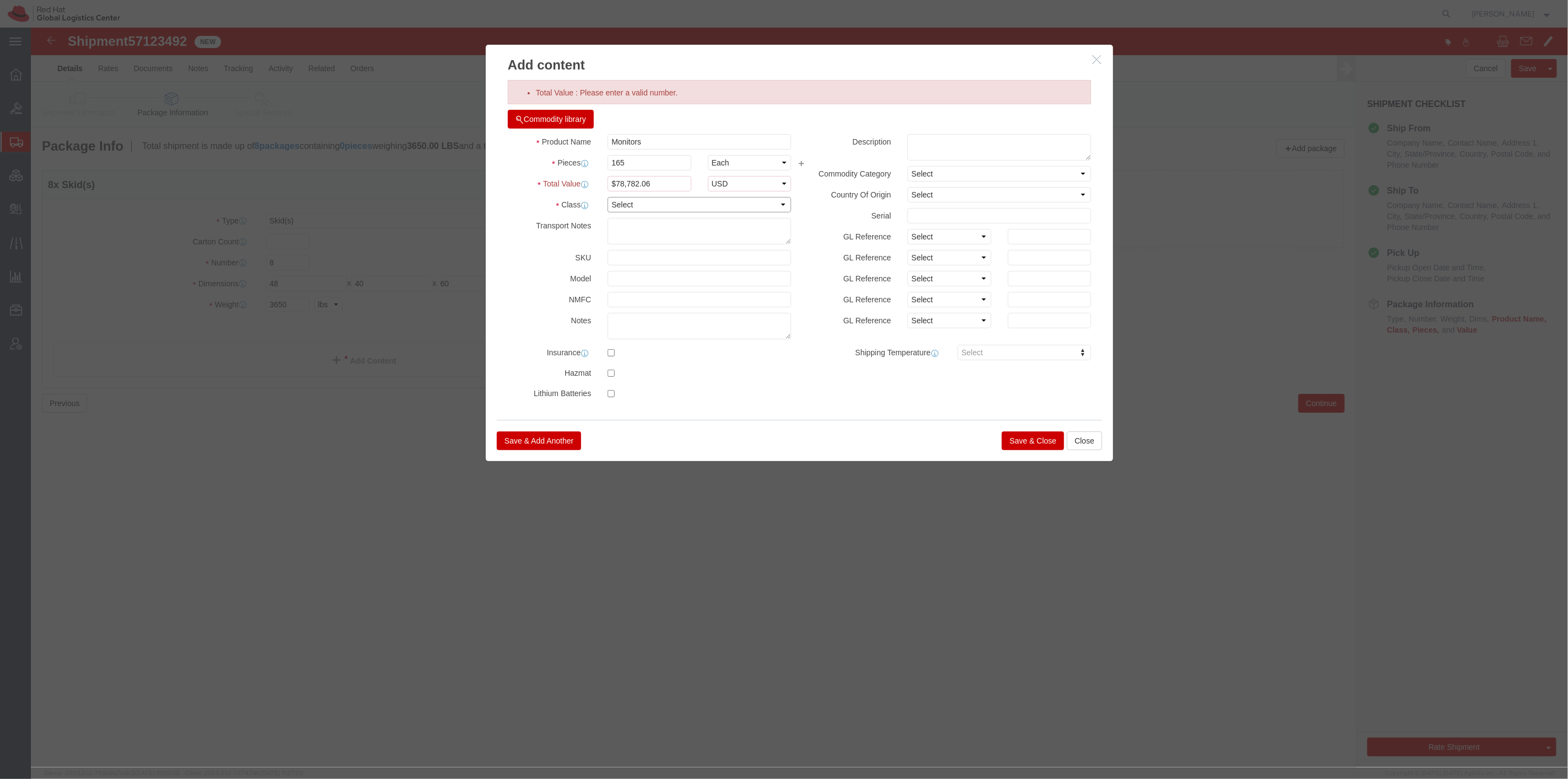
select select "92.5"
click select "Select 50 55 60 65 70 85 92.5 100 125 175 250 300 400"
click input "$78,782.06"
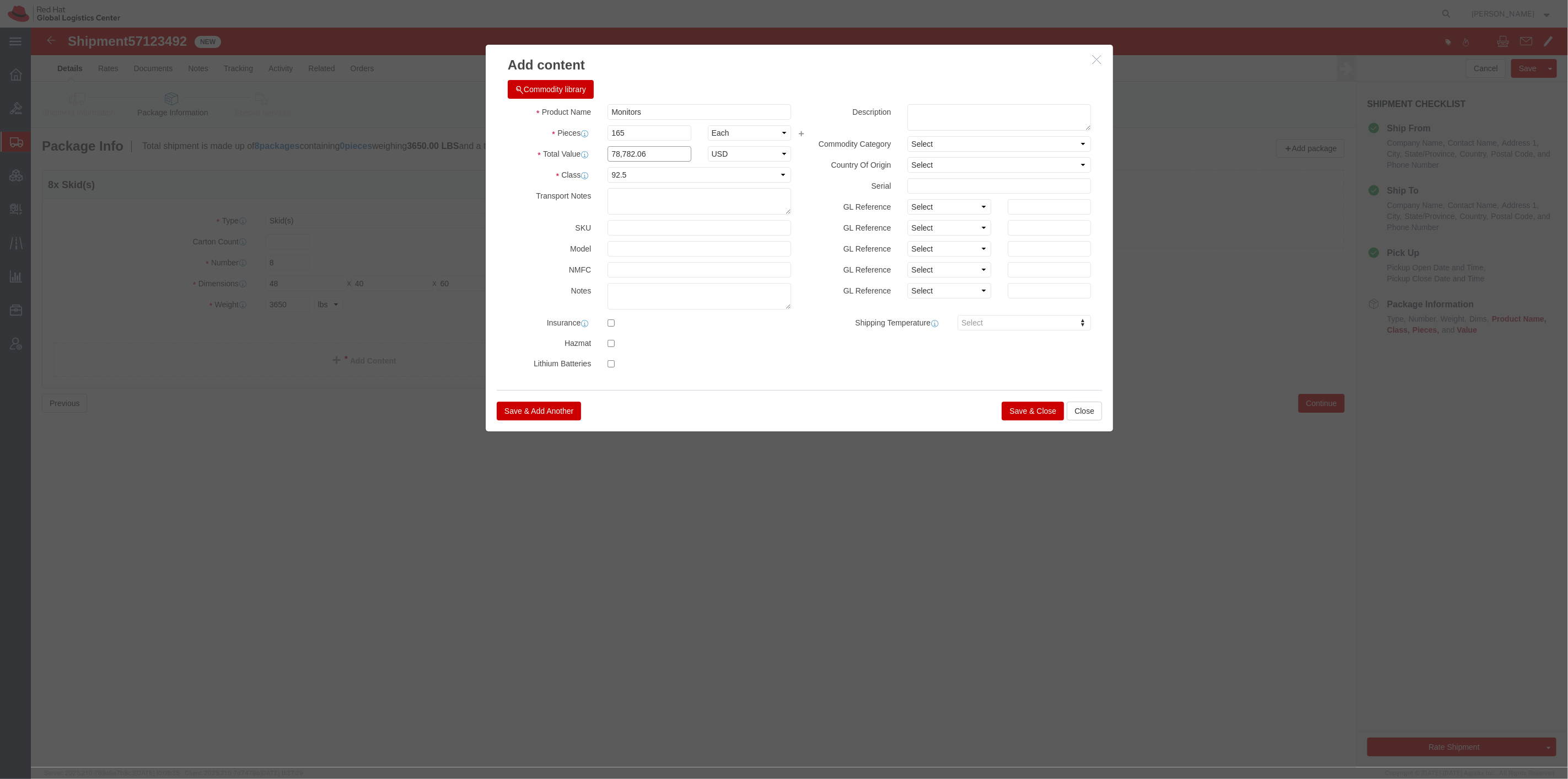
type input "78,782.06"
click div "Product Name Monitors Pieces 165 Select Bag Barrels 100Board Feet Bottle Box Bl…"
click button "Save & Close"
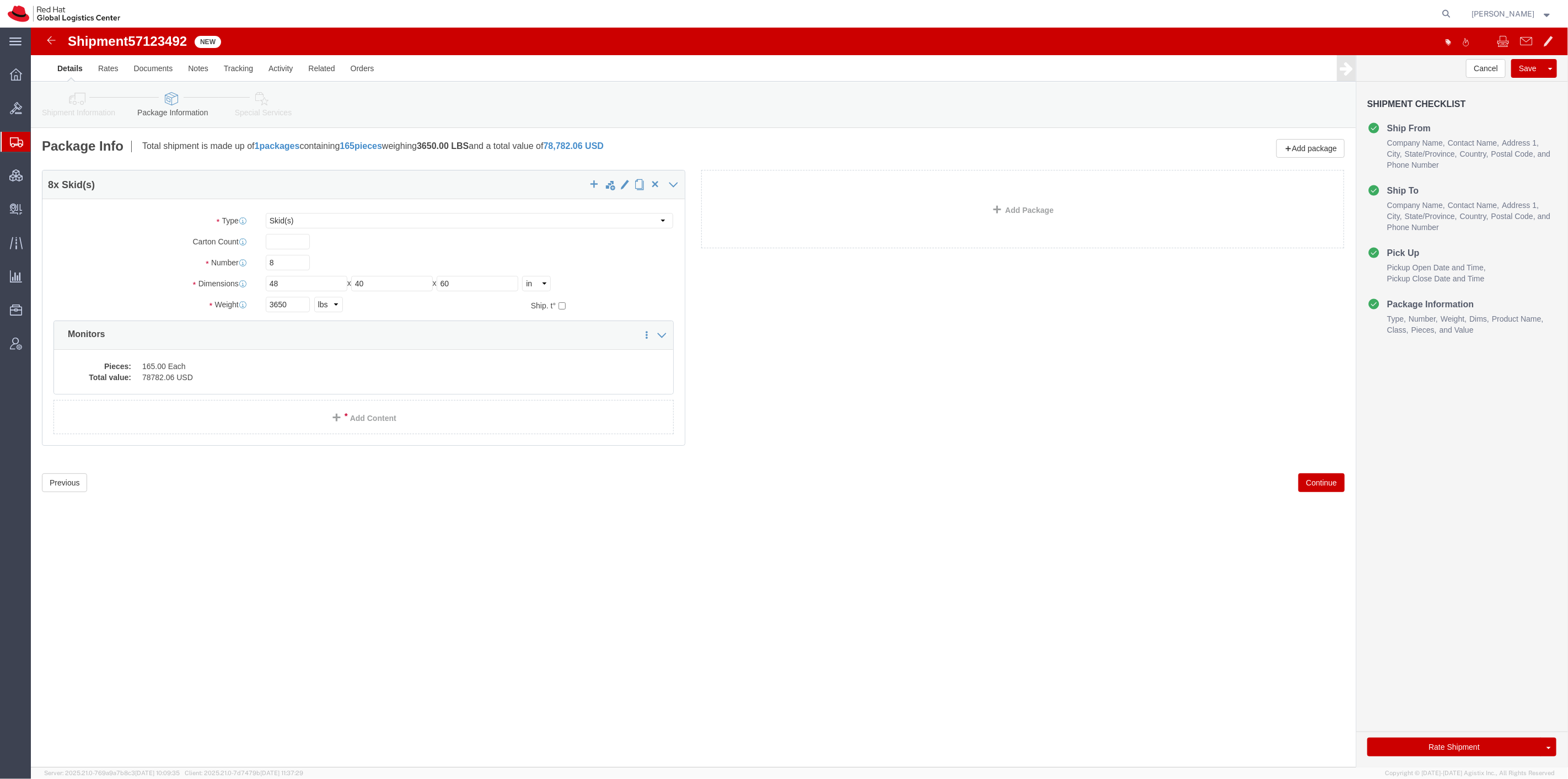
click link "Special Services"
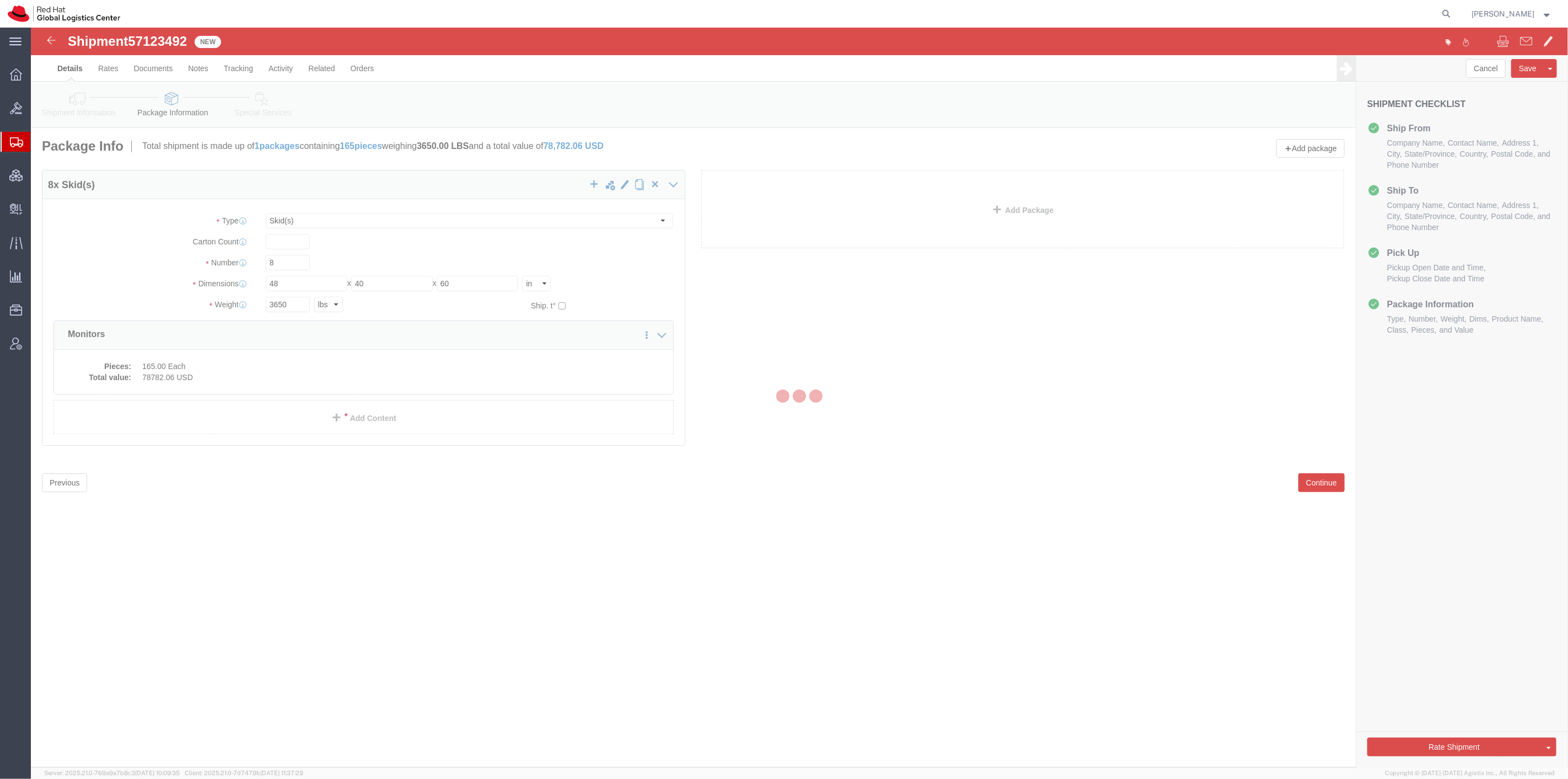
select select
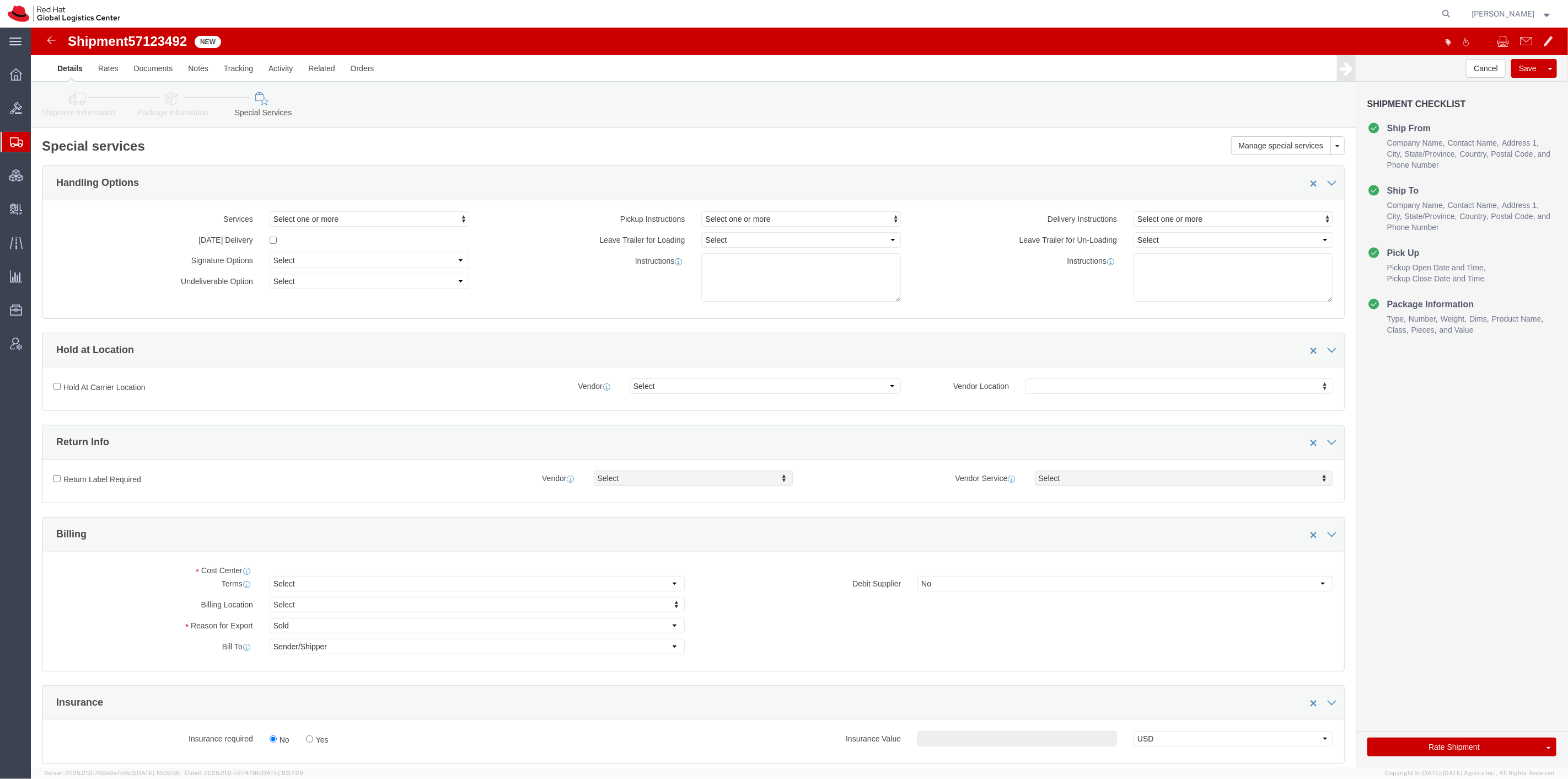
select select "COSTCENTER"
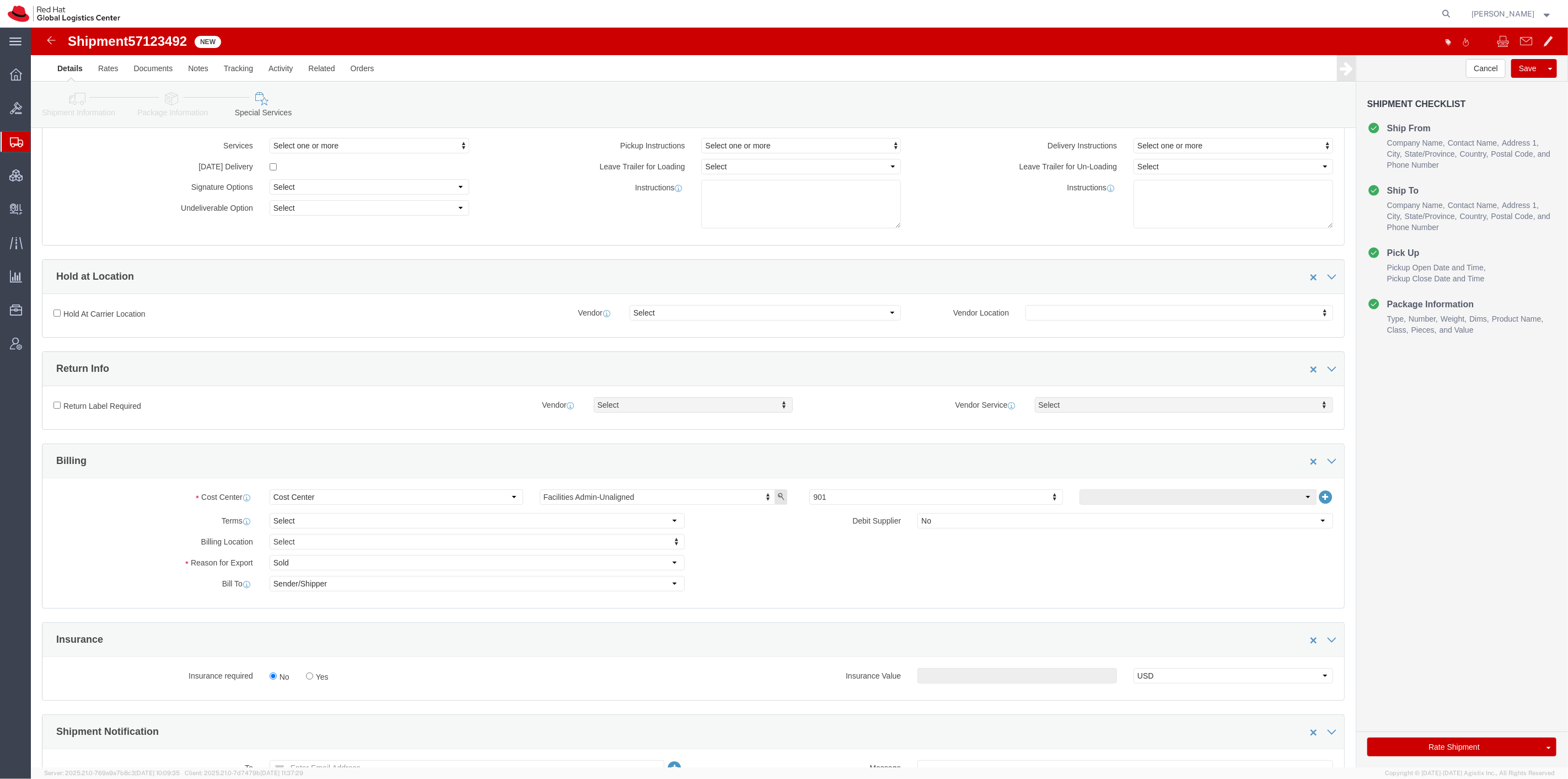
scroll to position [184, 0]
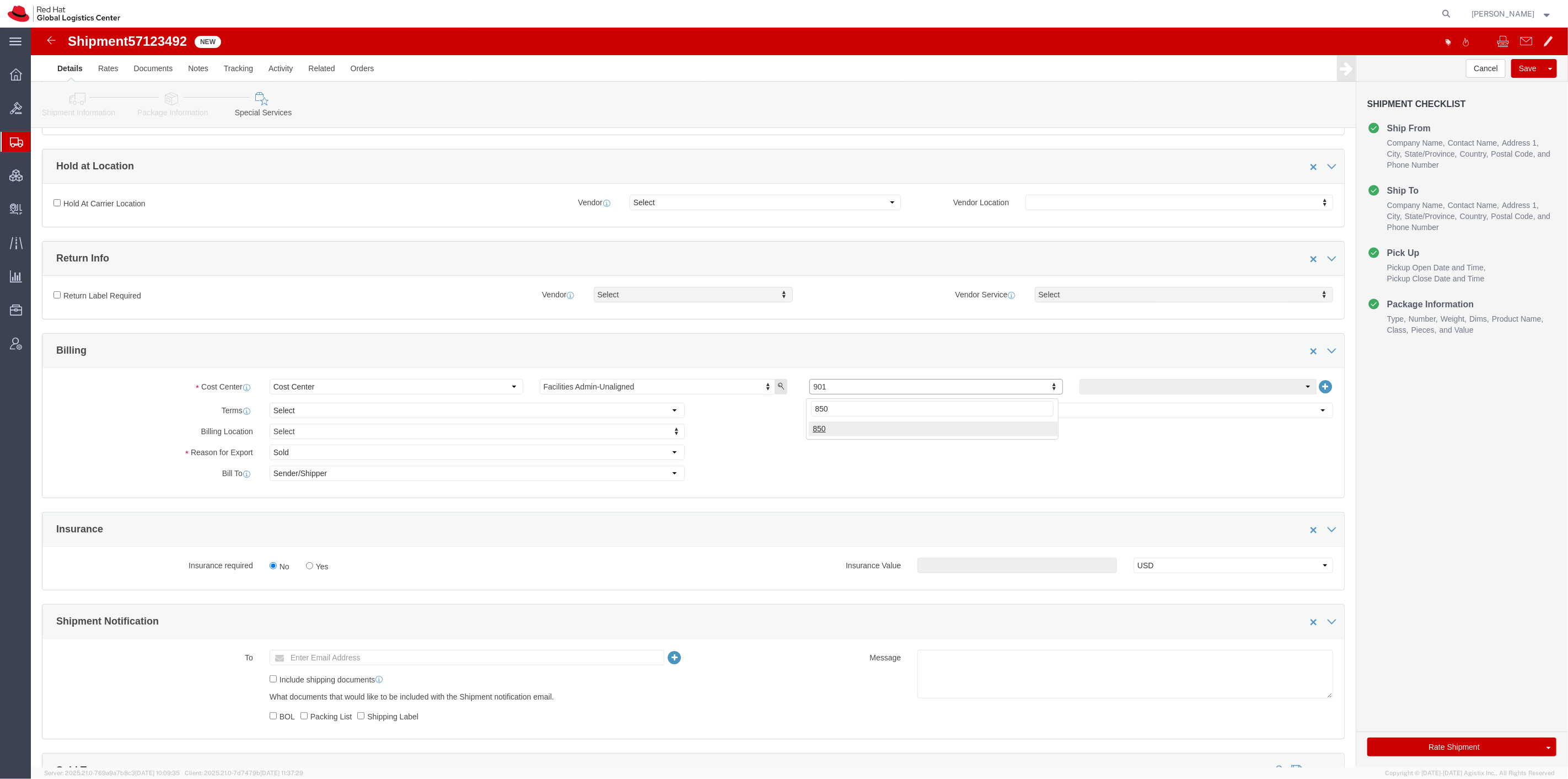
type input "850"
click button "Rate Shipment"
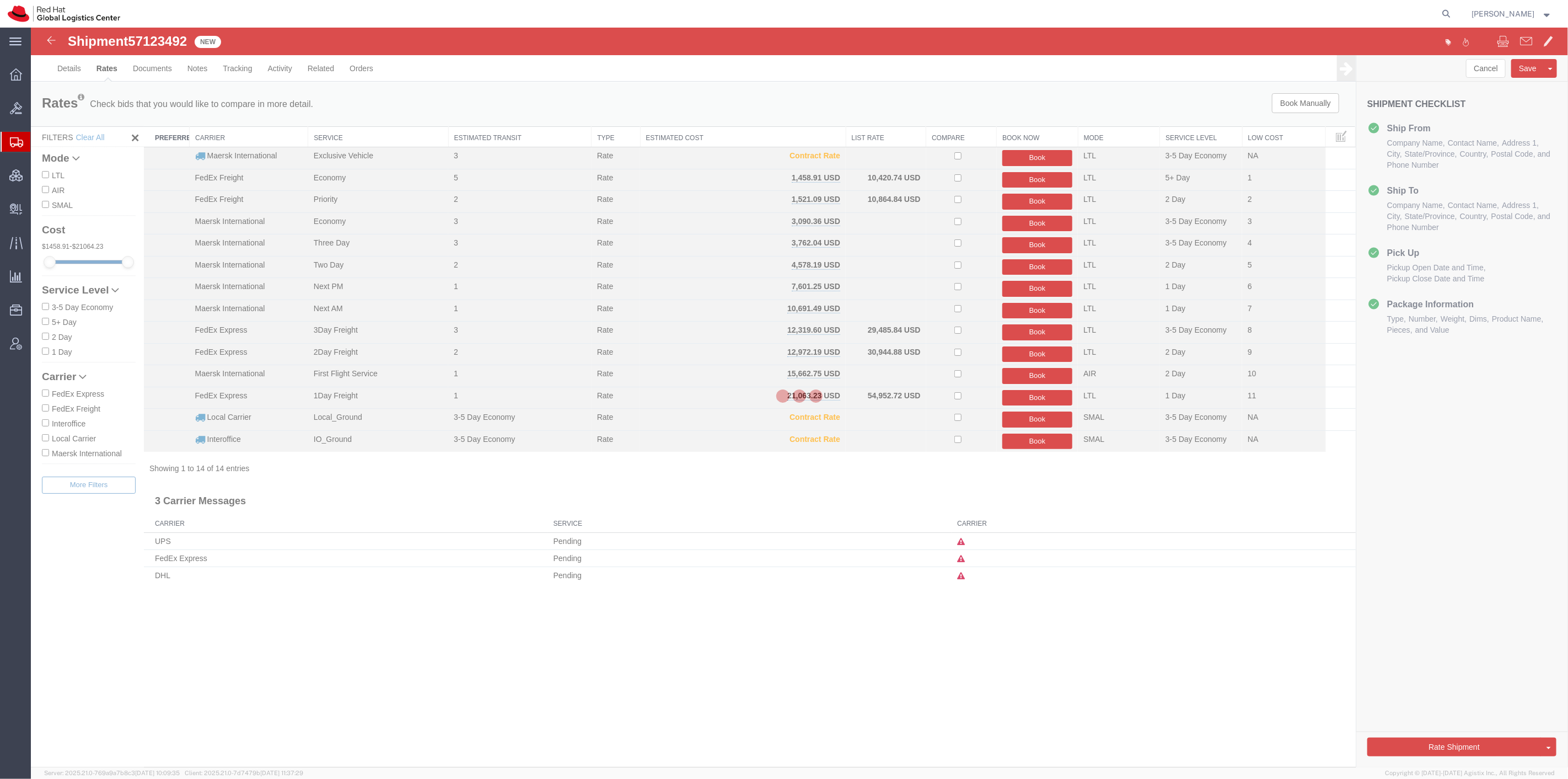
scroll to position [0, 0]
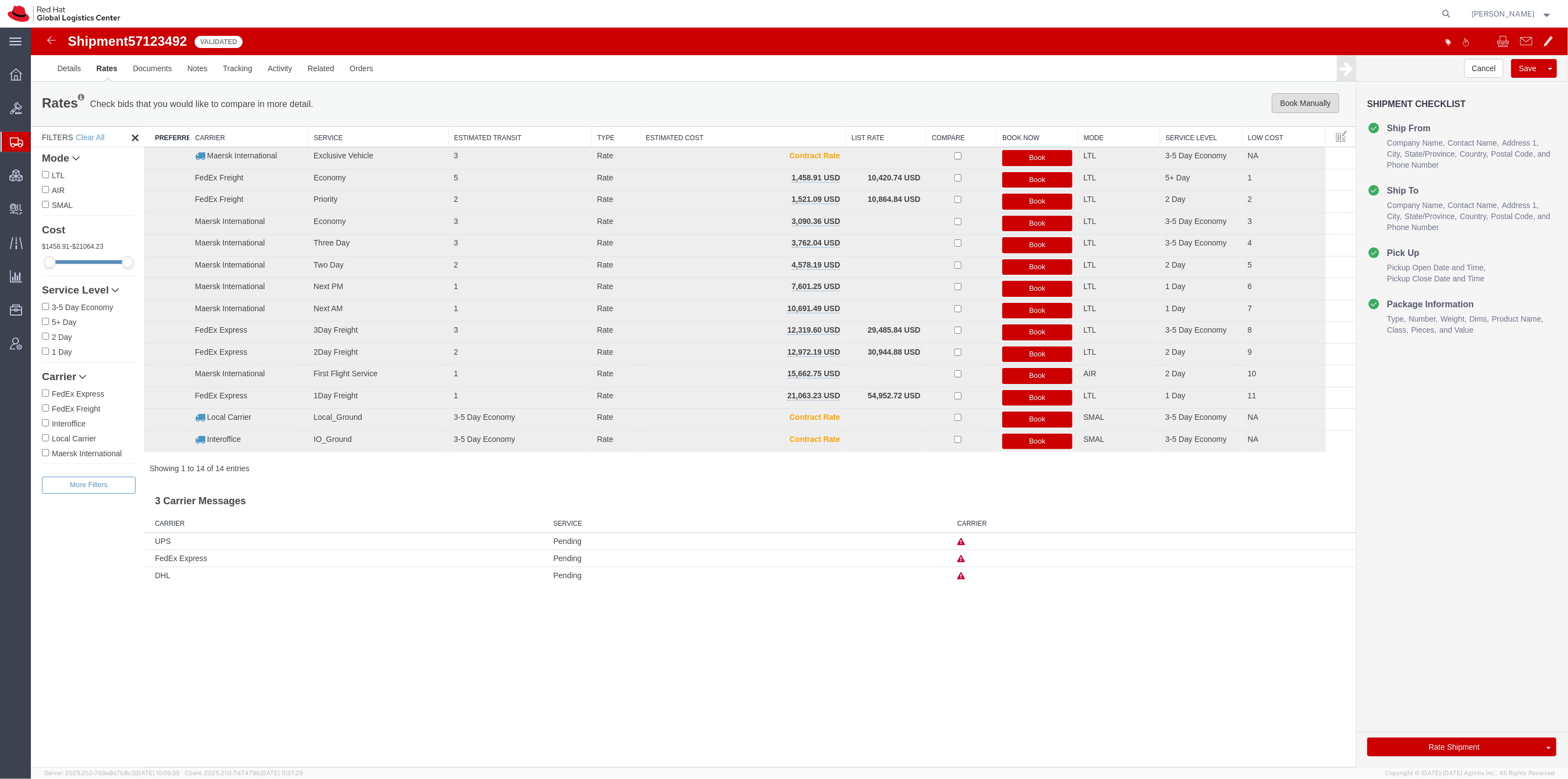
click at [1296, 100] on button "Book Manually" at bounding box center [1305, 103] width 68 height 20
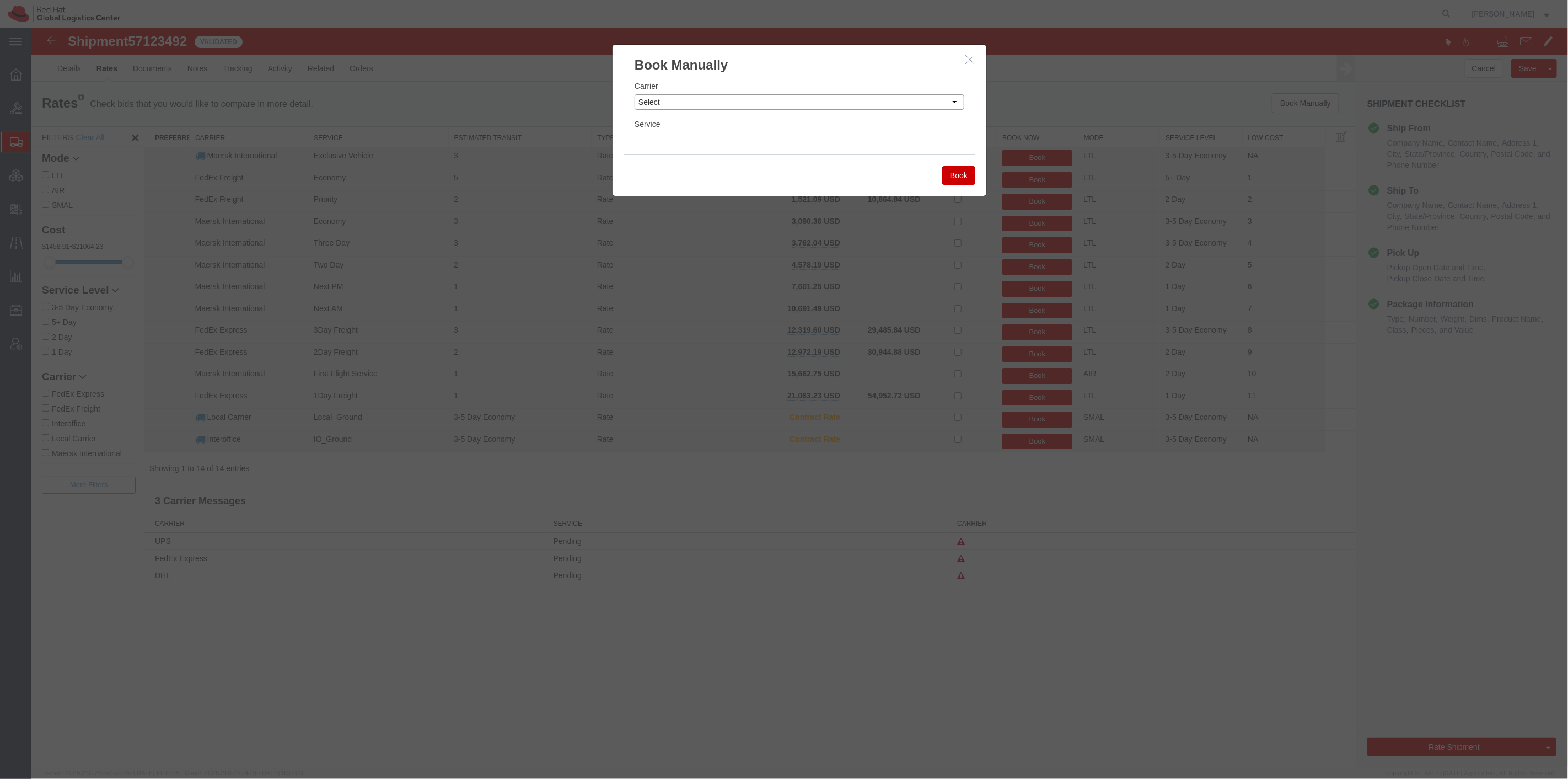
click at [835, 102] on select "Select Add New Carrier (and default service) Amazon Logistics Czech Post DHL Fe…" at bounding box center [799, 102] width 330 height 15
select select "79"
click at [634, 94] on select "Select Add New Carrier (and default service) Amazon Logistics Czech Post DHL Fe…" at bounding box center [799, 102] width 330 height 15
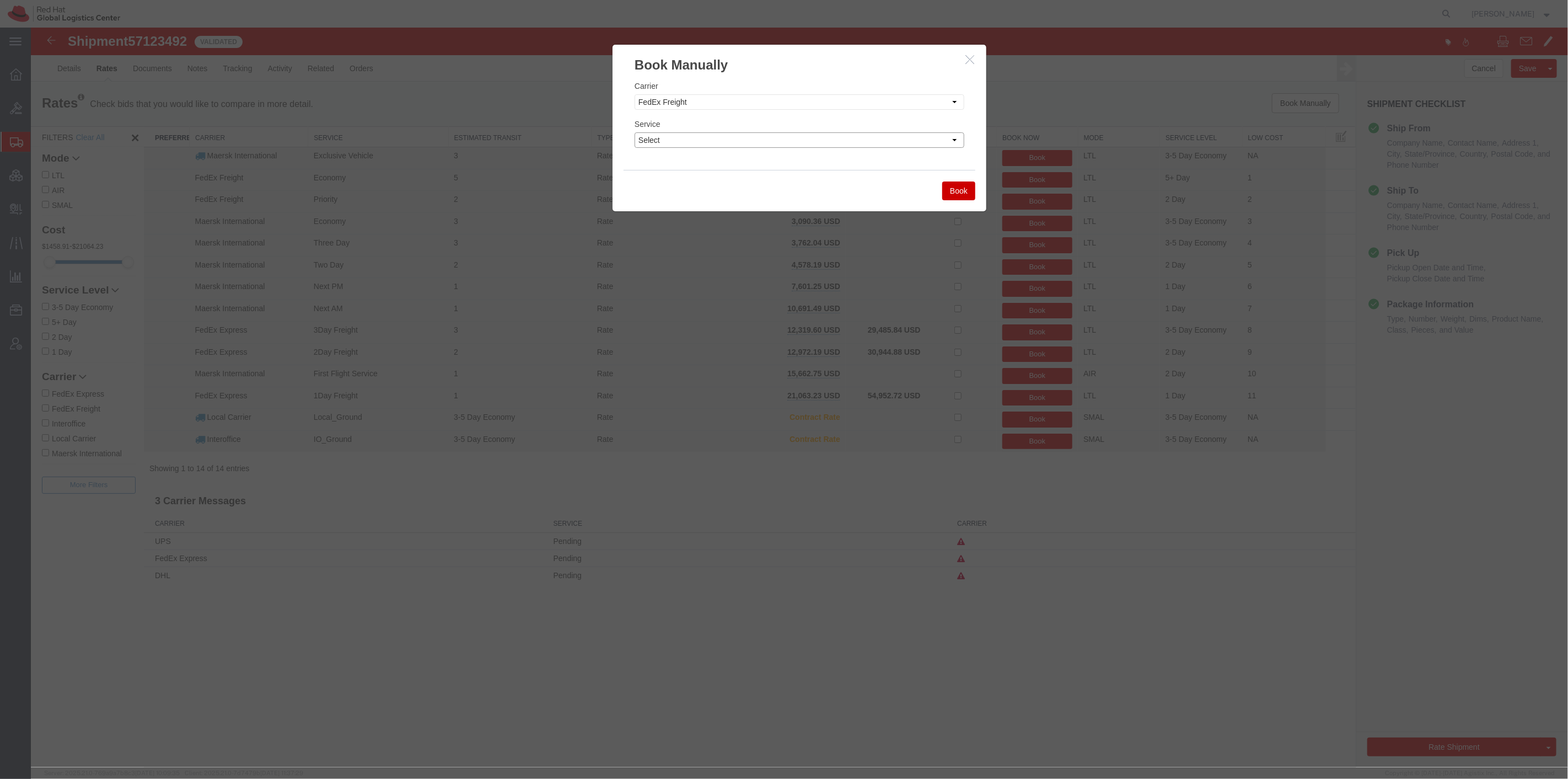
click at [786, 143] on select "Select Economy Expedited Extended Regional Fedex Freight Economy Fedex Freight …" at bounding box center [799, 139] width 330 height 15
select select "1345"
click at [634, 132] on select "Select Economy Expedited Extended Regional Fedex Freight Economy Fedex Freight …" at bounding box center [799, 139] width 330 height 15
click at [954, 194] on button "Book" at bounding box center [958, 191] width 33 height 19
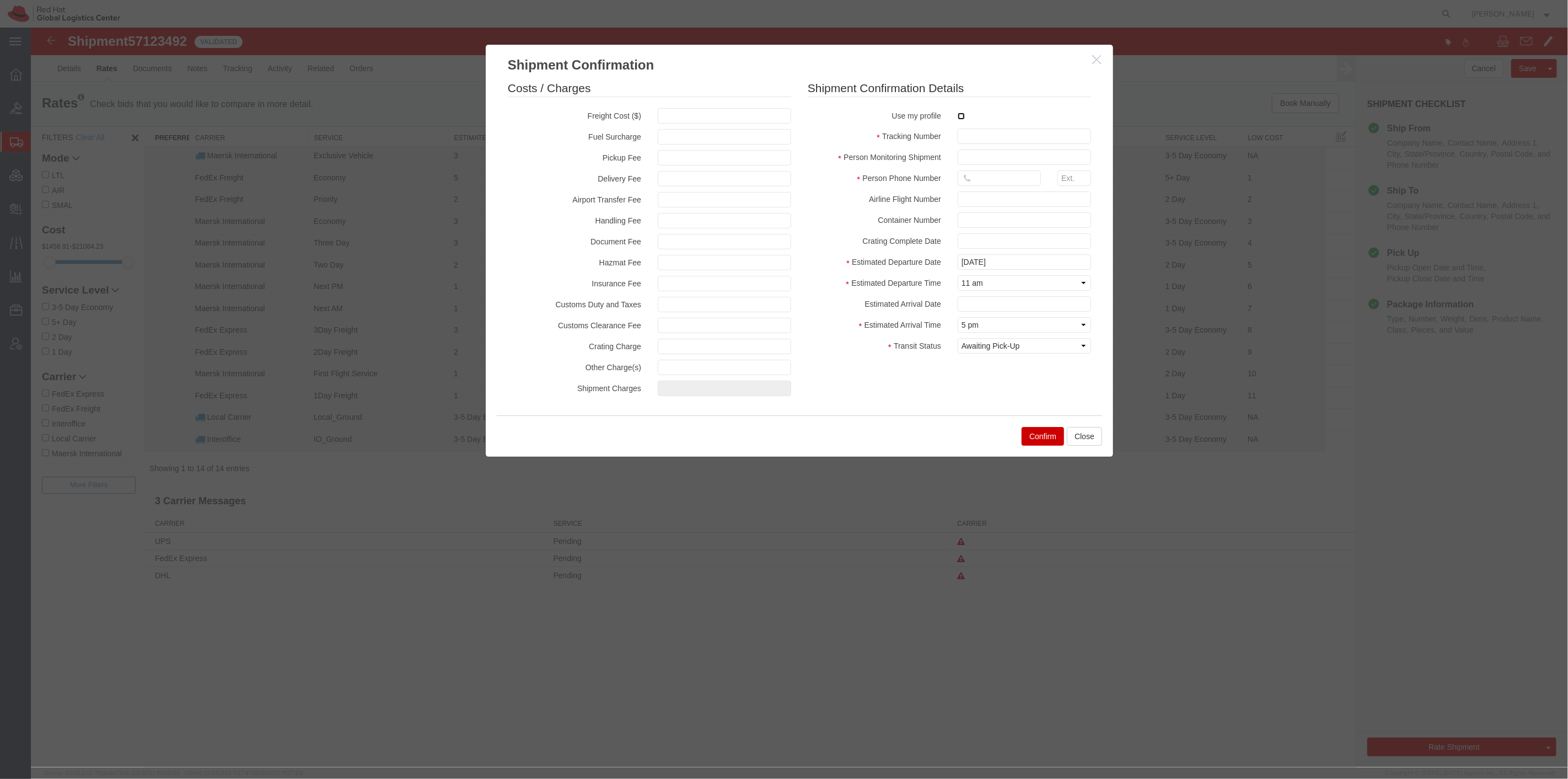
click at [959, 116] on input "checkbox" at bounding box center [961, 116] width 7 height 7
checkbox input "true"
type input "[PERSON_NAME]"
type input "8288031753"
drag, startPoint x: 968, startPoint y: 134, endPoint x: 933, endPoint y: 134, distance: 35.0
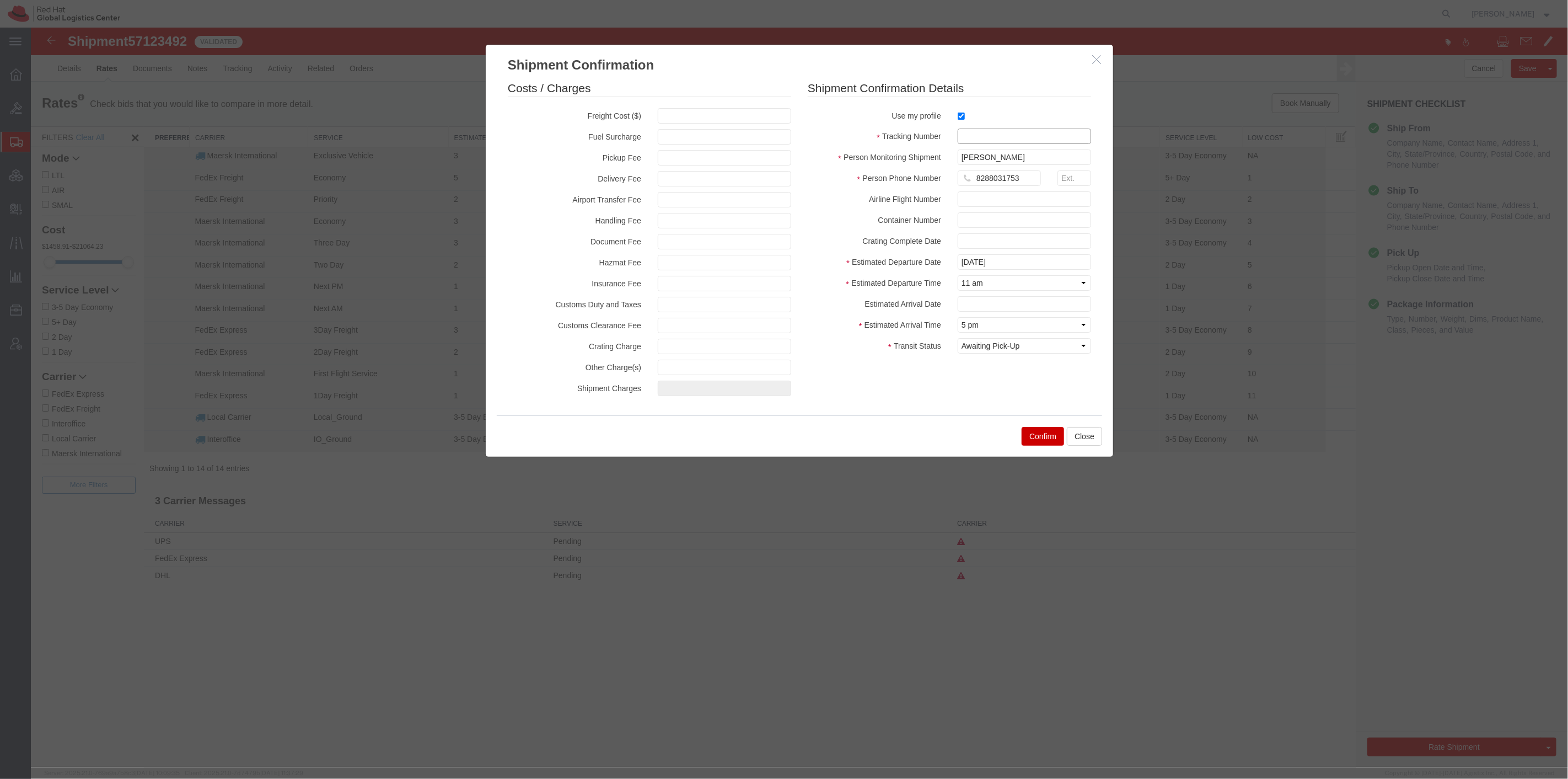
click at [968, 134] on input "text" at bounding box center [1023, 136] width 133 height 15
paste input "8130850"
type input "8130850"
click at [741, 117] on input "text" at bounding box center [724, 116] width 133 height 15
type input "1800"
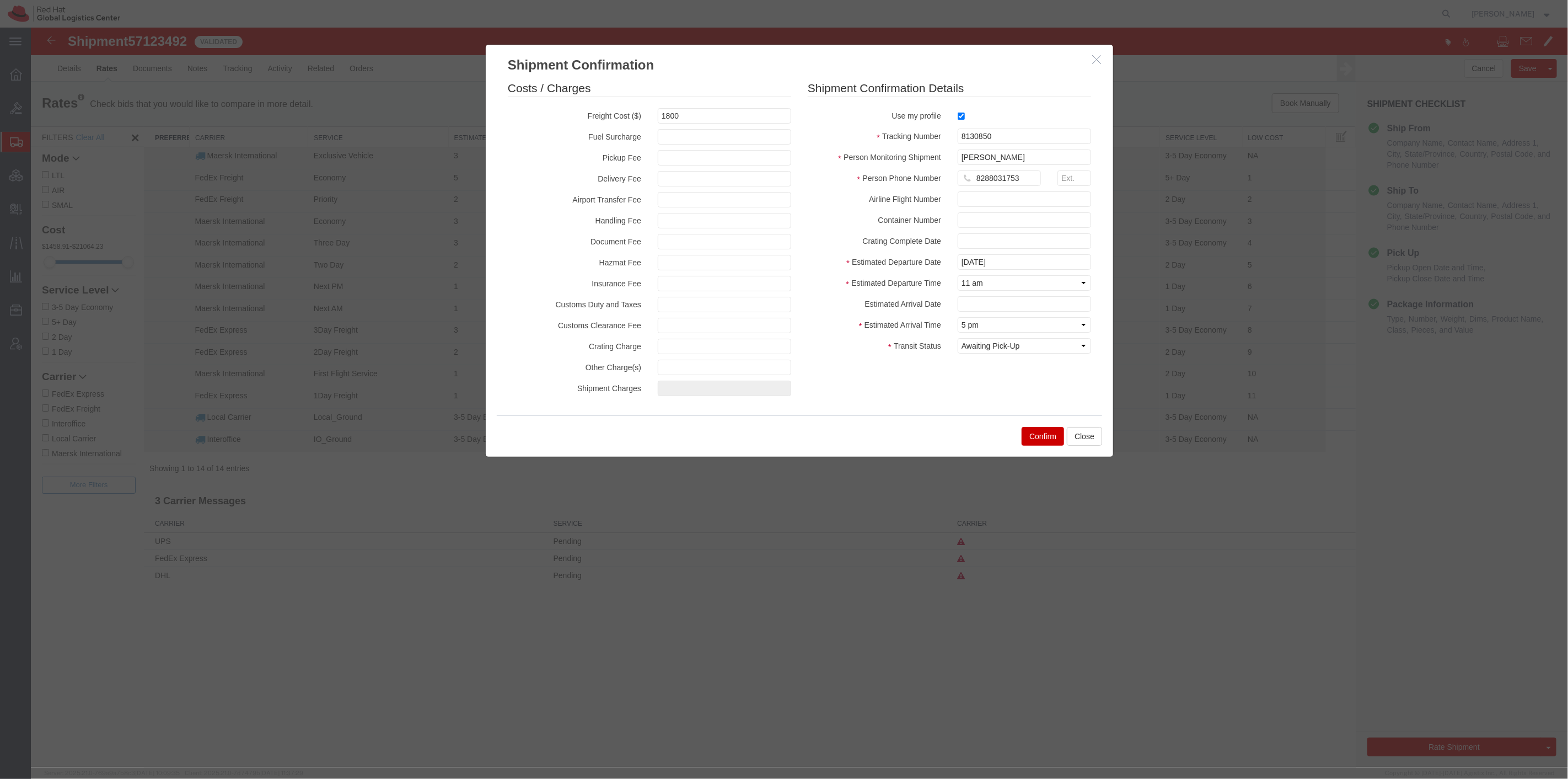
type input "1,800.00"
click at [1043, 432] on button "Confirm" at bounding box center [1042, 436] width 43 height 19
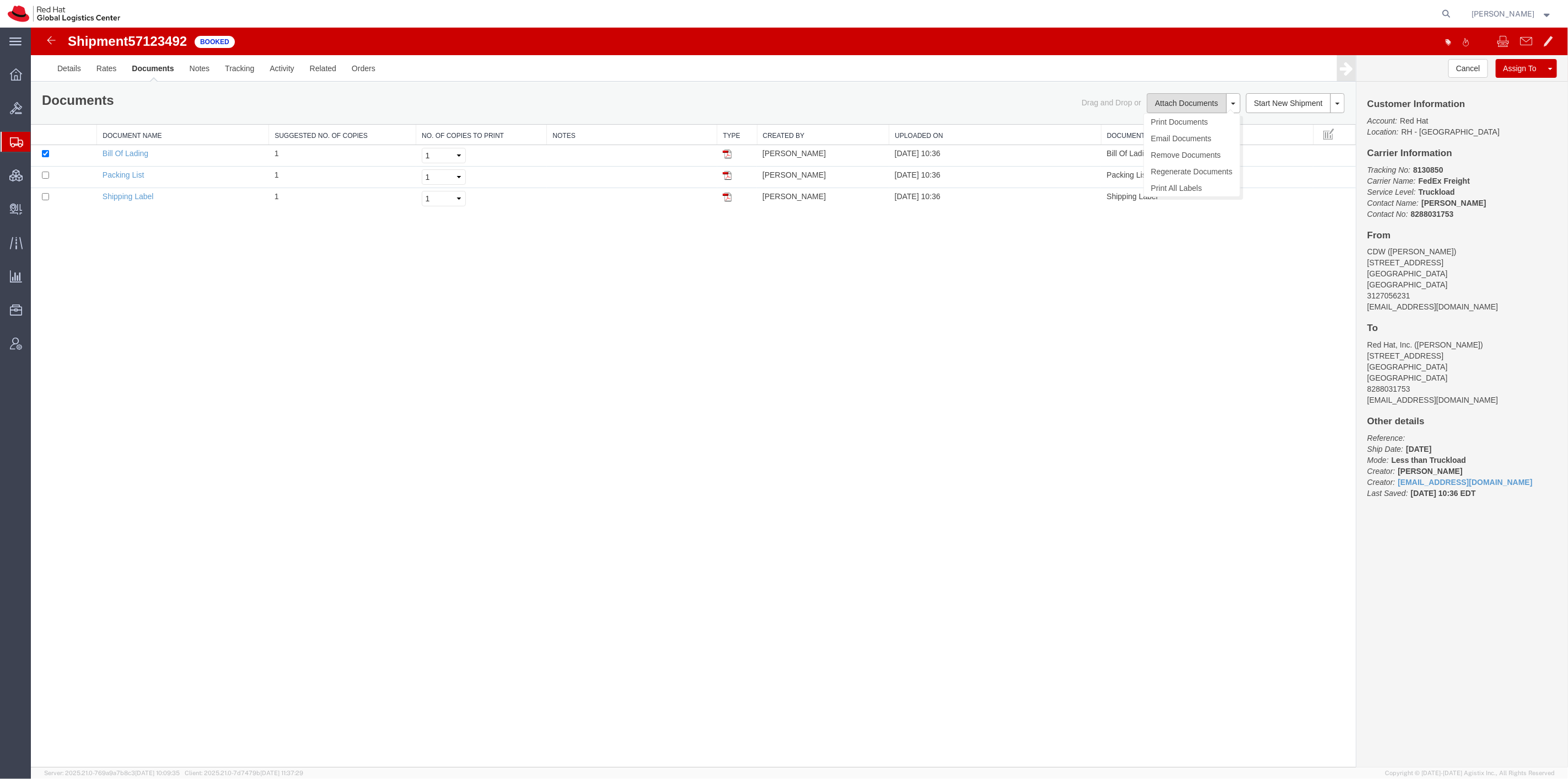
click at [1177, 103] on button "Attach Documents" at bounding box center [1186, 103] width 79 height 20
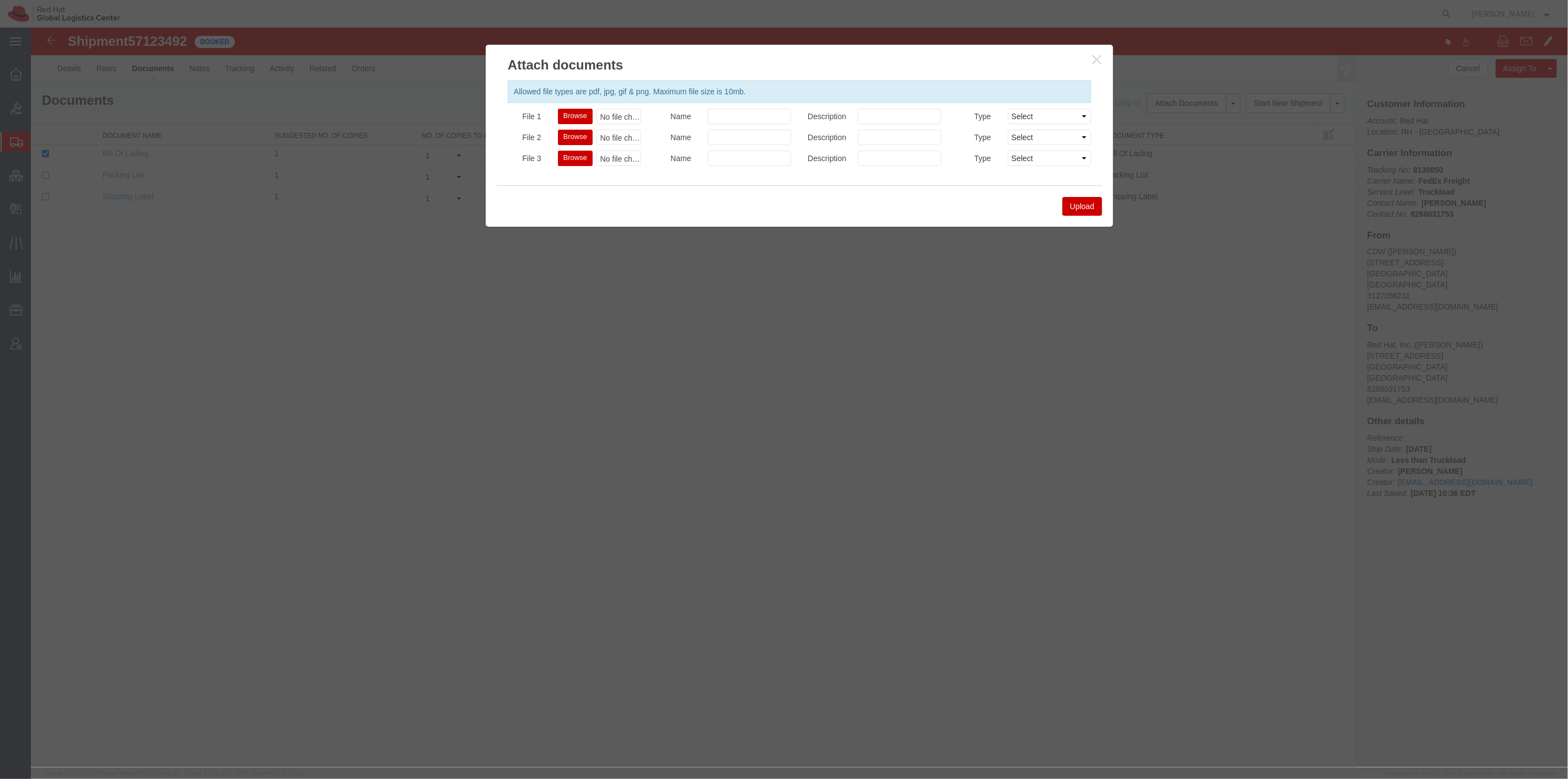
click at [569, 116] on button "Browse" at bounding box center [575, 116] width 35 height 15
type input "C:\fakepath\[DATE] CDW-RHT.pdf"
click at [1083, 208] on button "Upload" at bounding box center [1082, 206] width 40 height 19
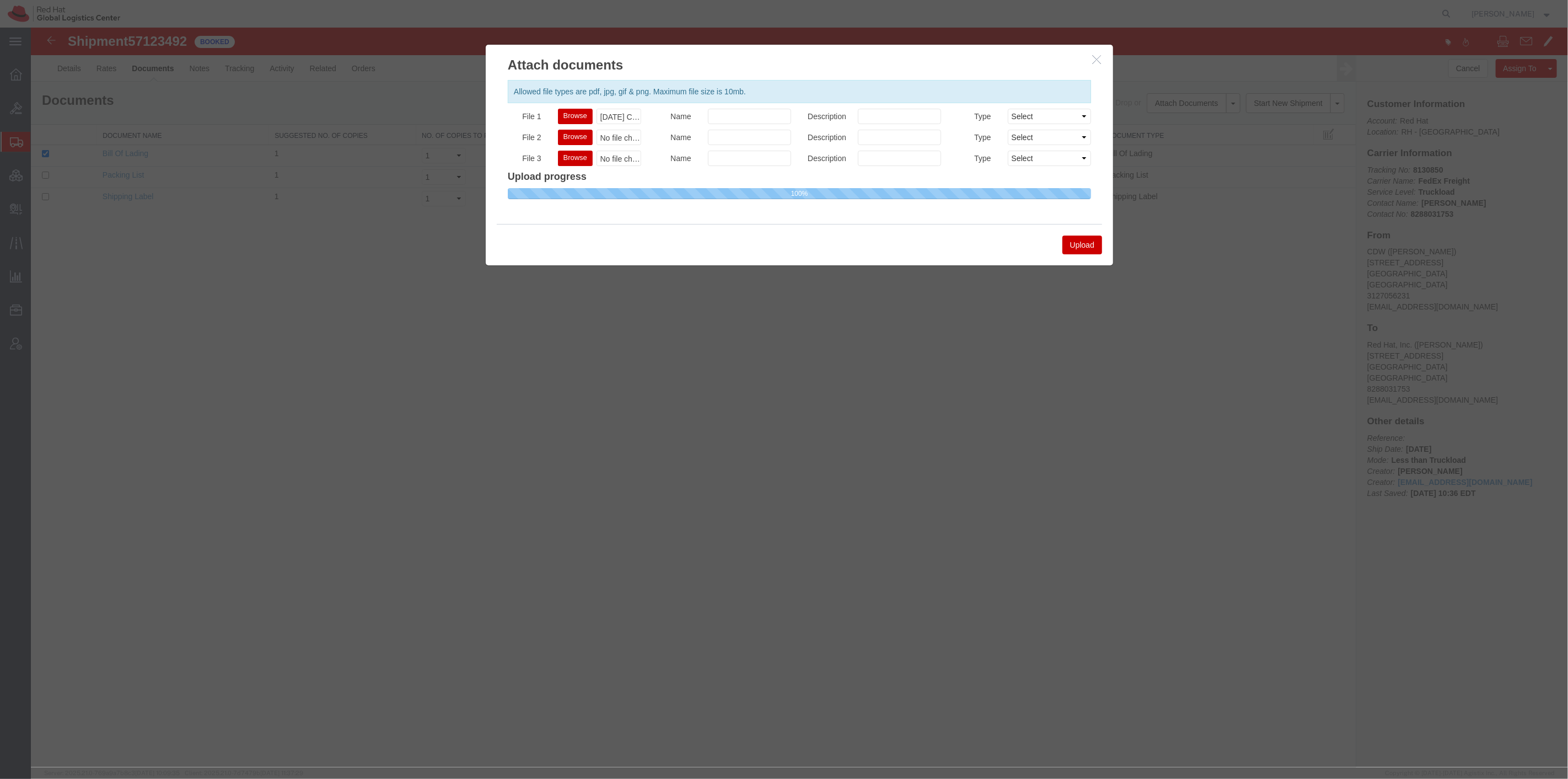
select select
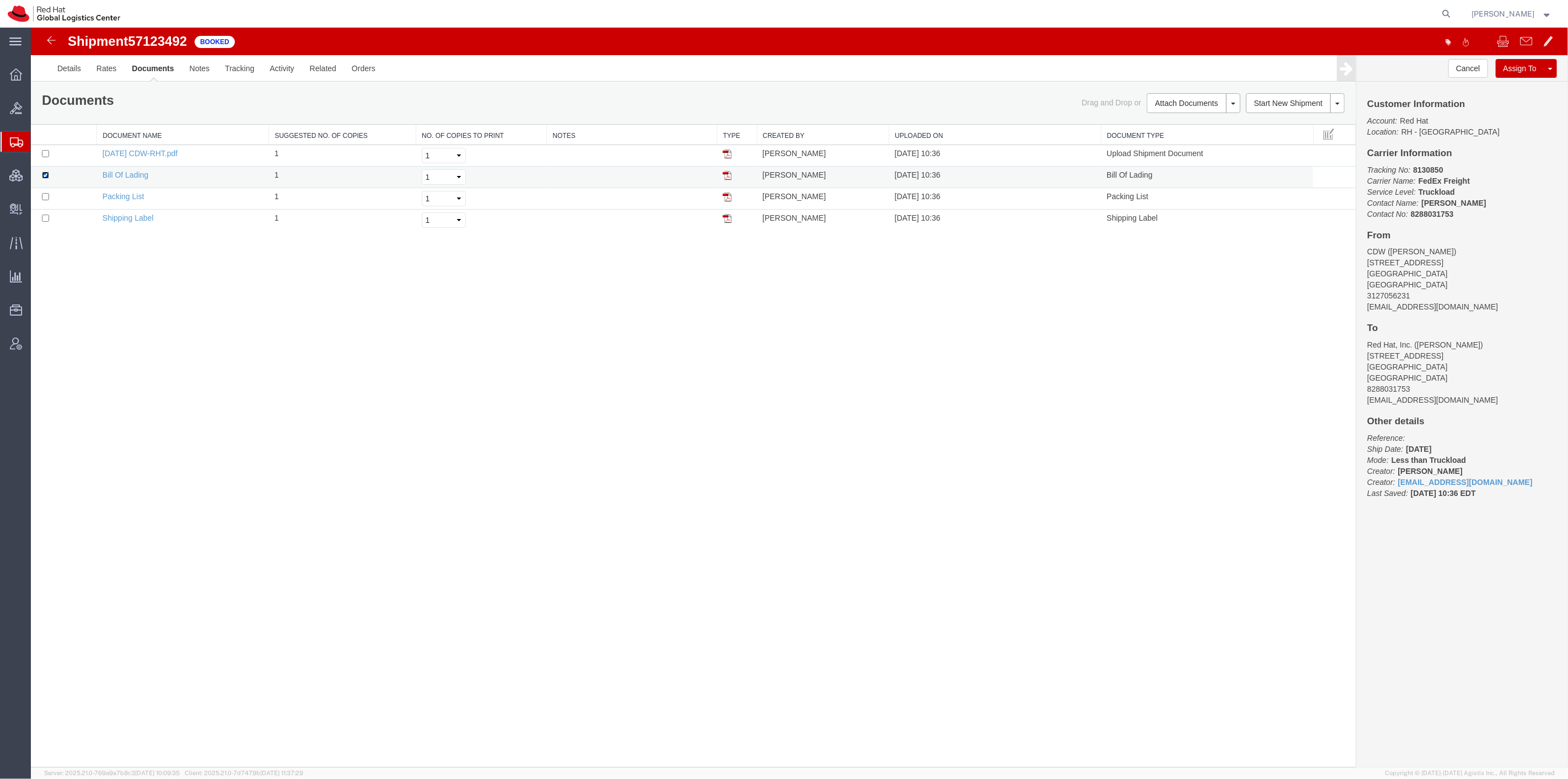
click at [45, 175] on input "checkbox" at bounding box center [45, 175] width 7 height 7
checkbox input "false"
click at [52, 41] on img at bounding box center [51, 40] width 13 height 13
